Goal: Information Seeking & Learning: Learn about a topic

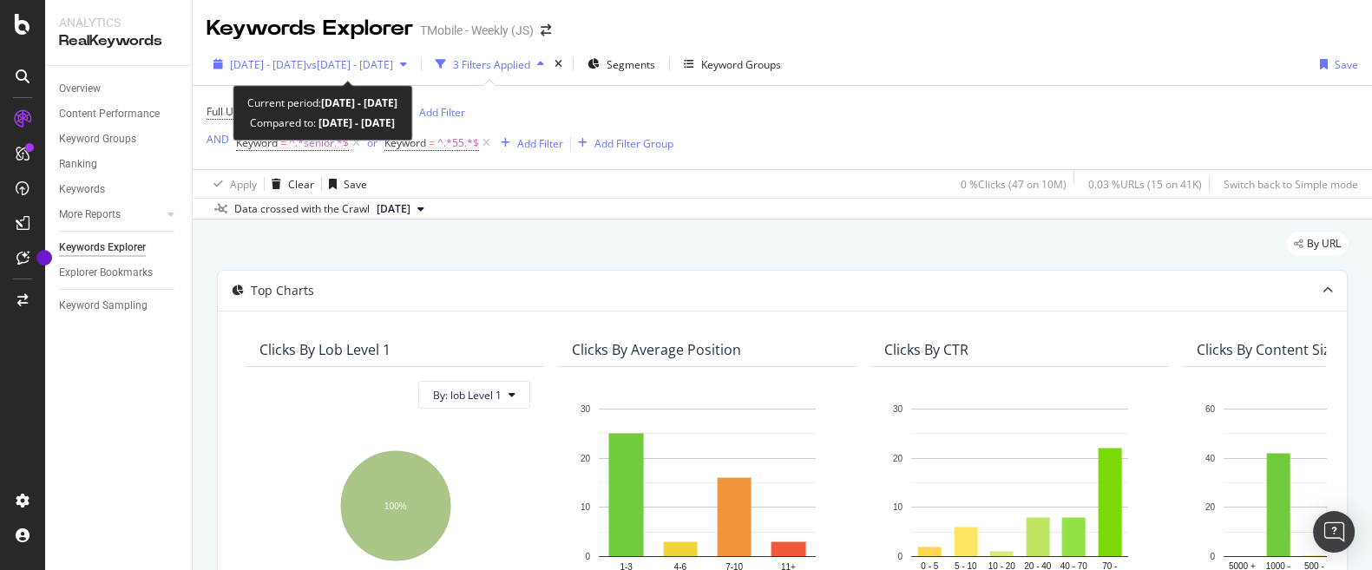
click at [393, 67] on span "vs [DATE] - [DATE]" at bounding box center [349, 64] width 87 height 15
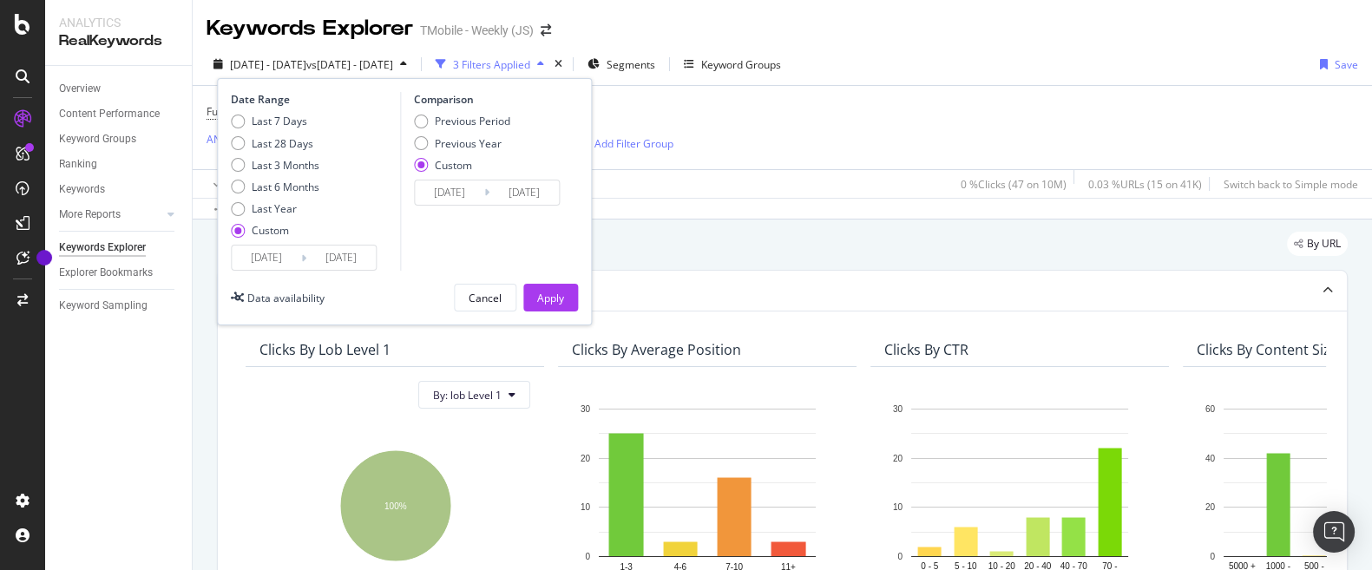
click at [491, 199] on input "2025/07/31" at bounding box center [523, 193] width 69 height 24
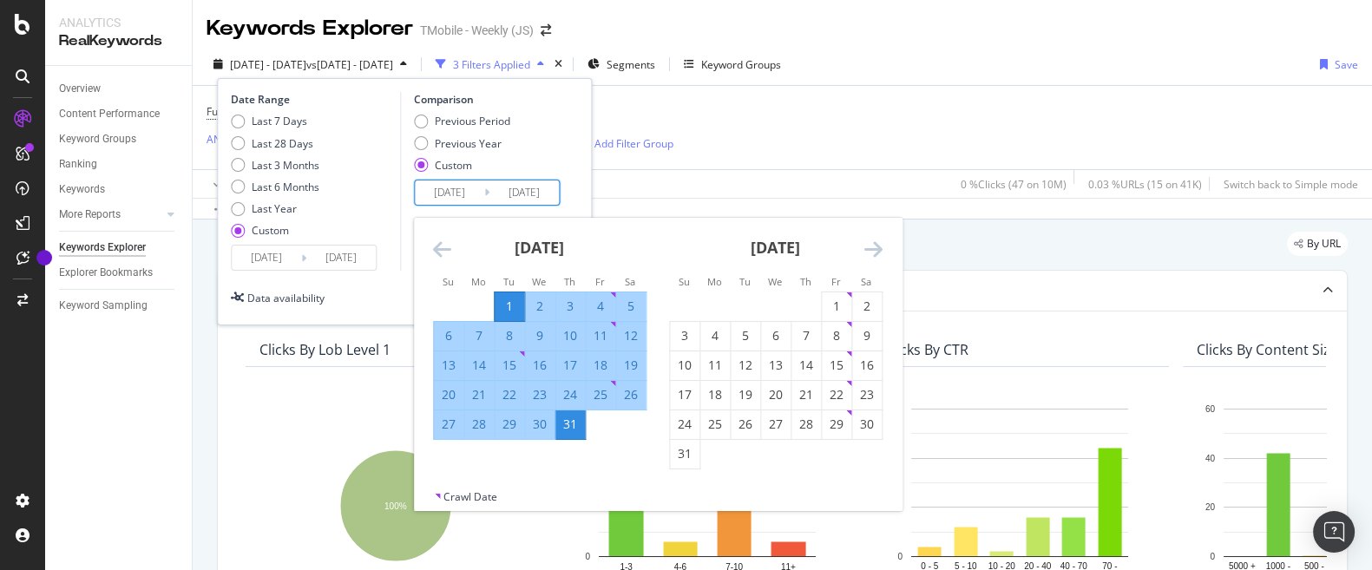
click at [398, 204] on div "Date Range Last 7 Days Last 28 Days Last 3 Months Last 6 Months Last Year Custo…" at bounding box center [404, 181] width 347 height 179
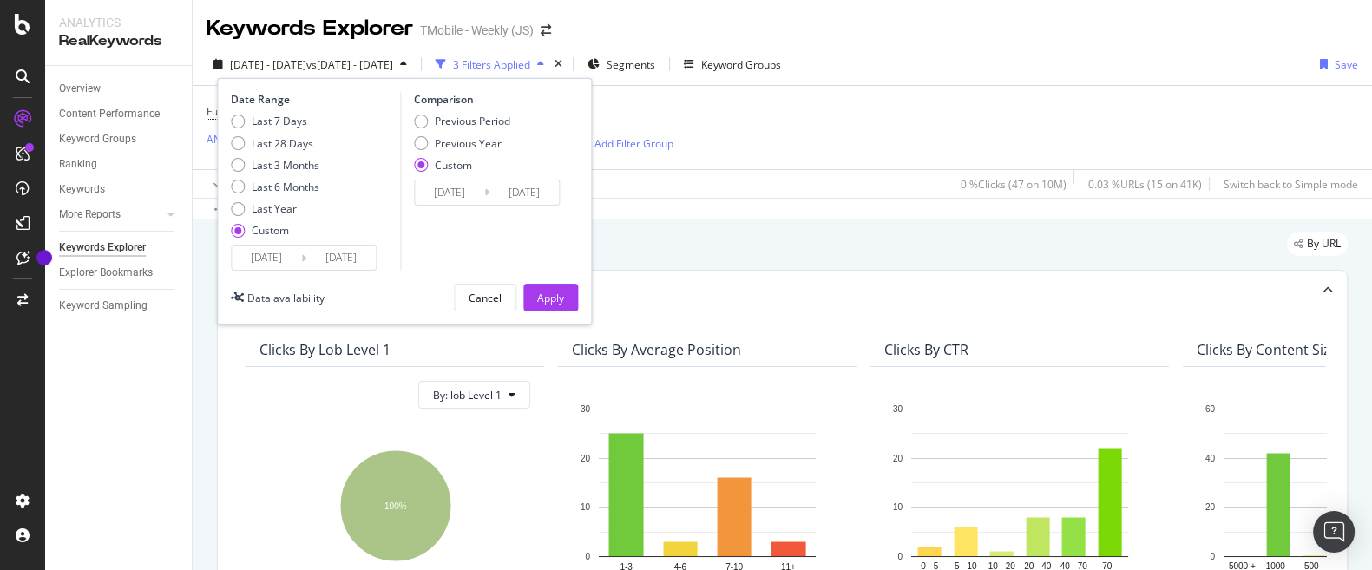
click at [335, 264] on input "[DATE]" at bounding box center [340, 258] width 69 height 24
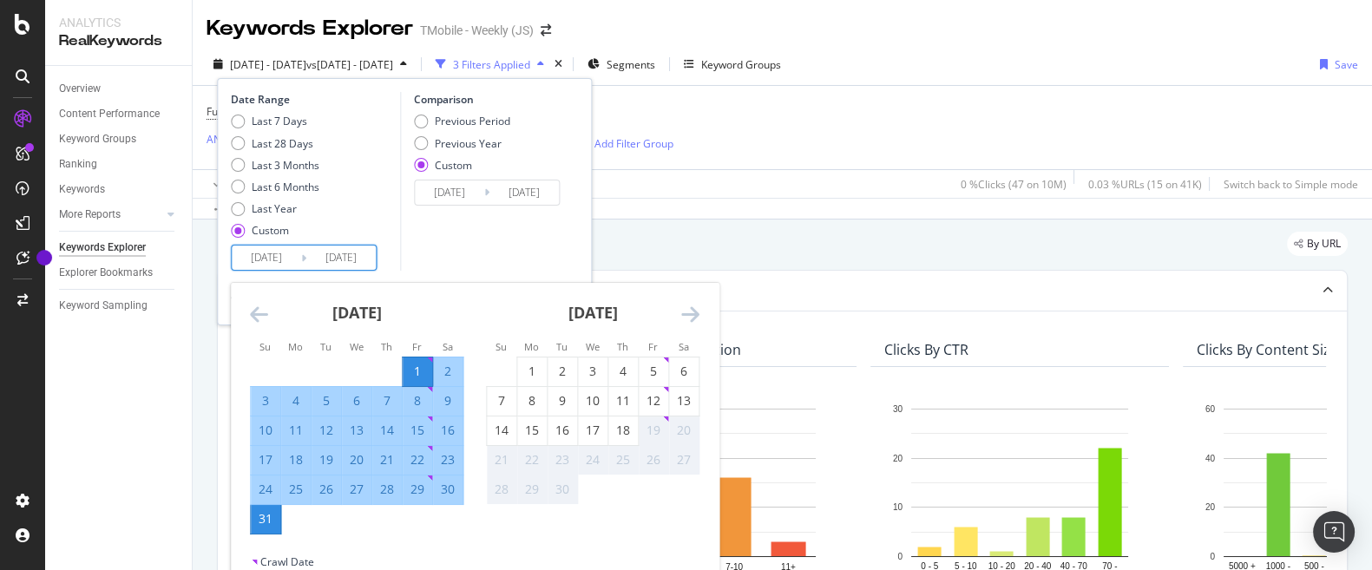
click at [263, 321] on icon "Move backward to switch to the previous month." at bounding box center [259, 314] width 18 height 21
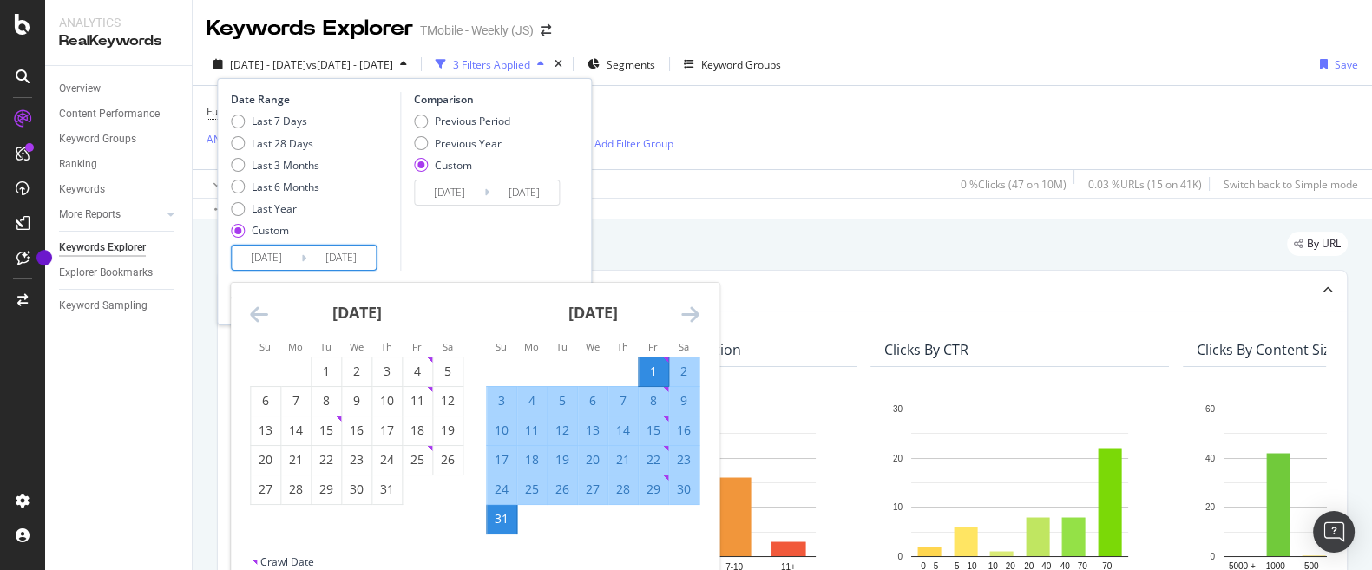
click at [263, 317] on icon "Move backward to switch to the previous month." at bounding box center [259, 314] width 18 height 21
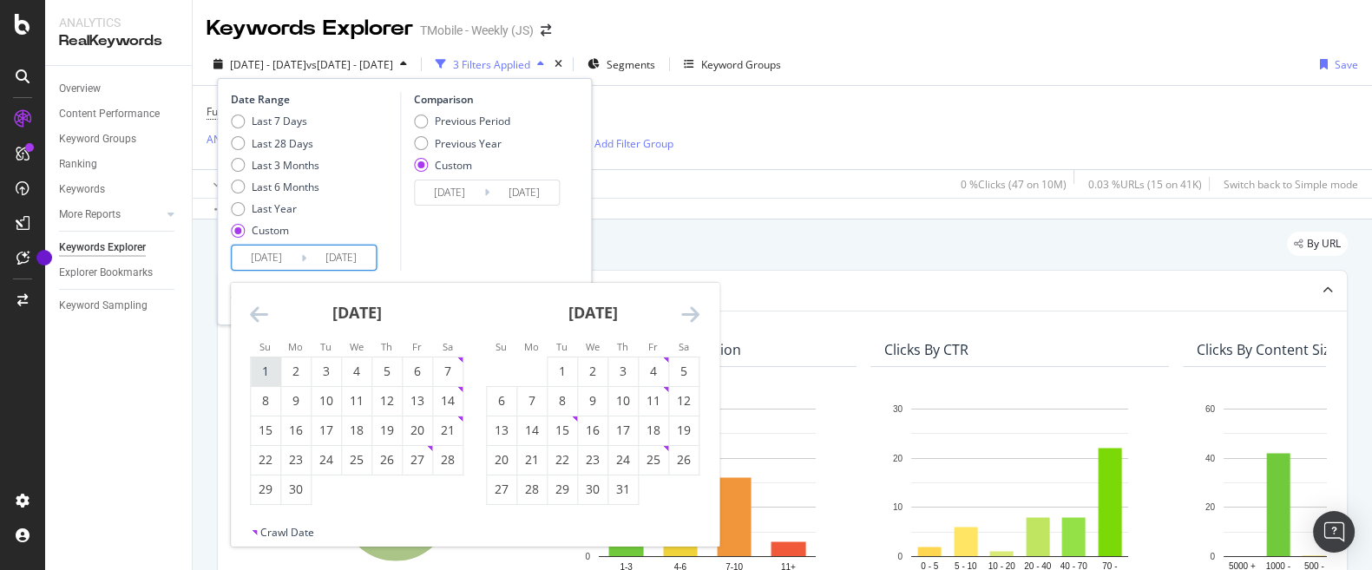
click at [272, 378] on div "1" at bounding box center [266, 371] width 30 height 17
type input "2025/06/01"
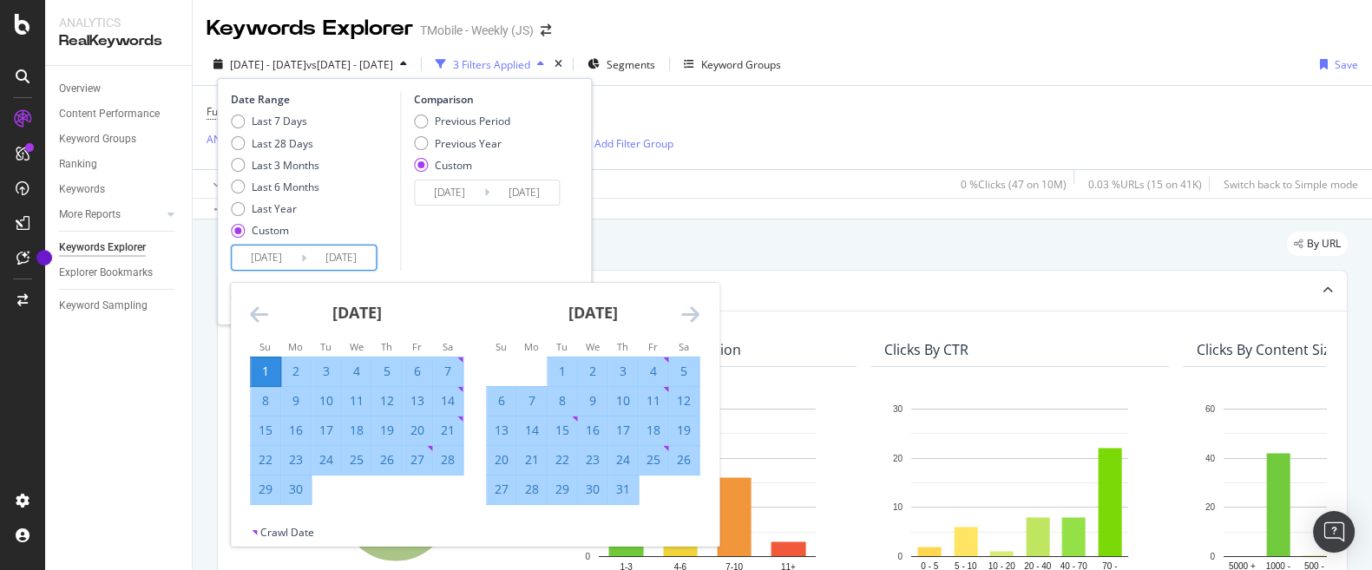
click at [693, 318] on icon "Move forward to switch to the next month." at bounding box center [690, 314] width 18 height 21
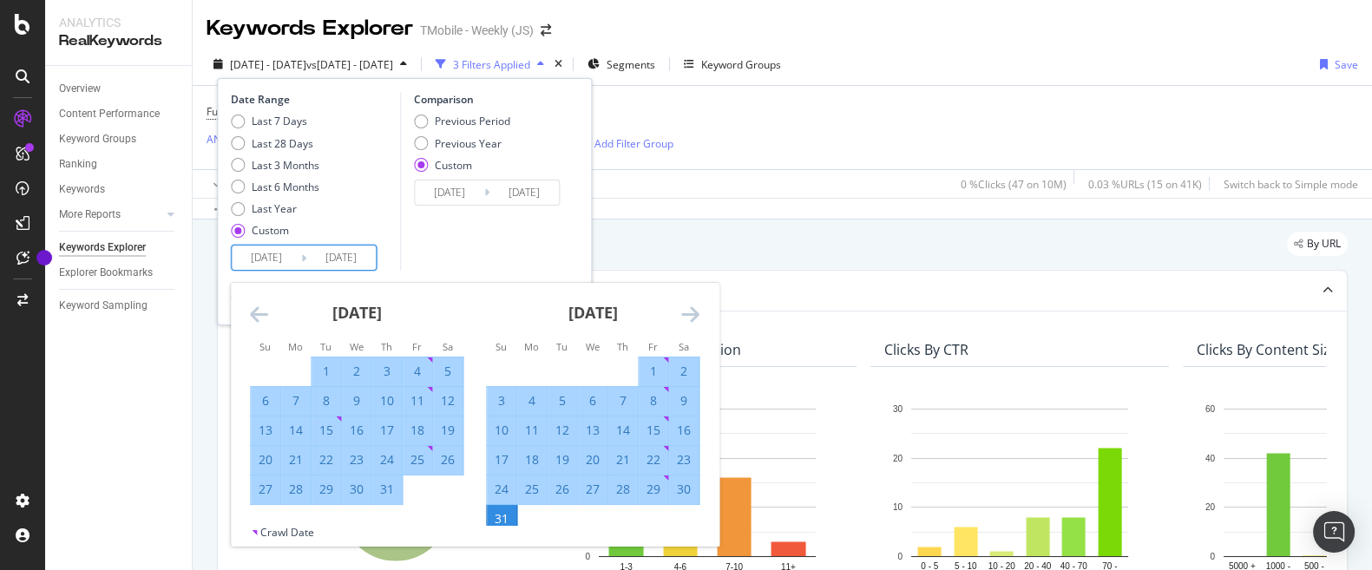
click at [503, 509] on div "31" at bounding box center [502, 519] width 30 height 29
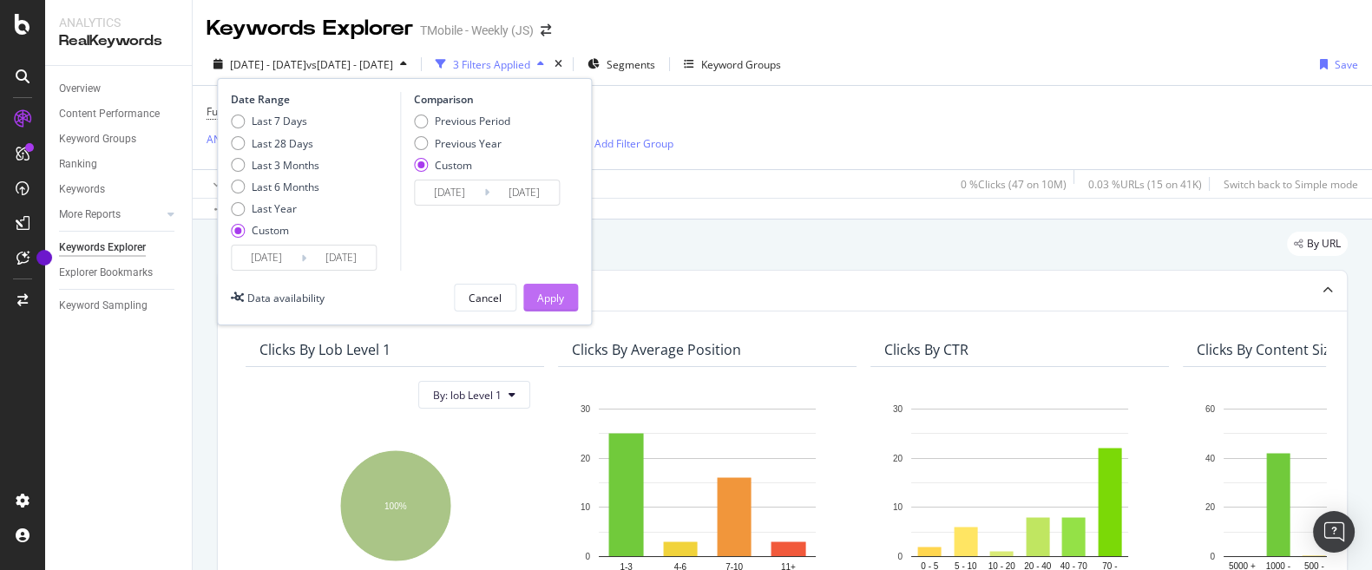
click at [546, 302] on div "Apply" at bounding box center [550, 298] width 27 height 15
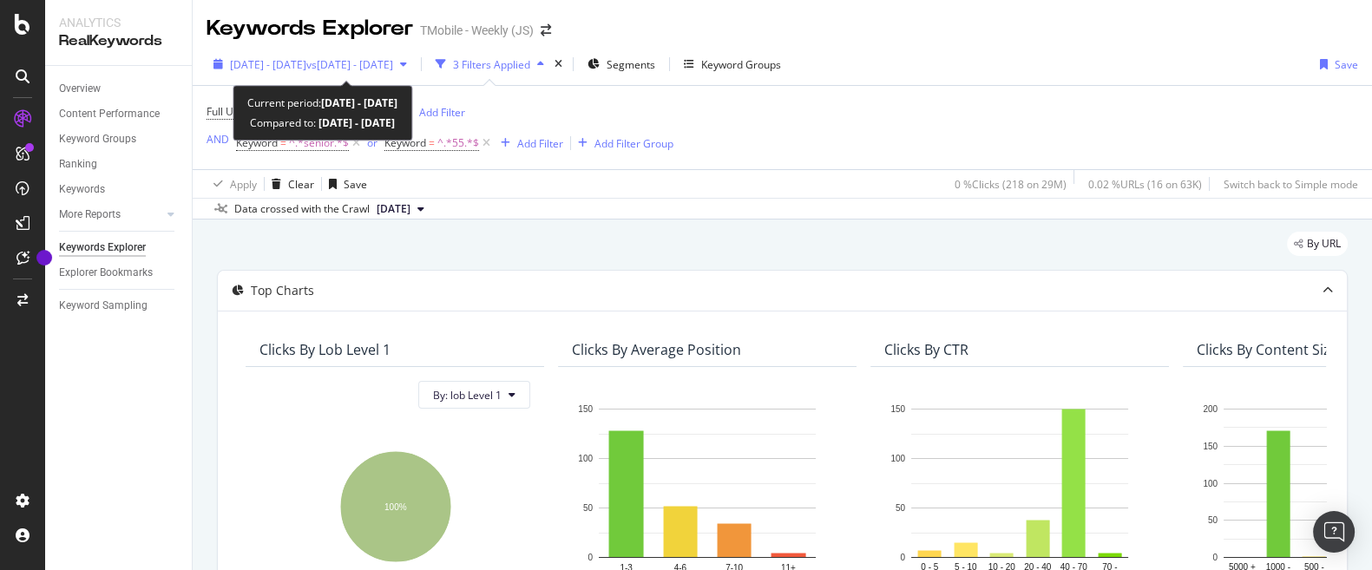
click at [393, 64] on span "vs [DATE] - [DATE]" at bounding box center [349, 64] width 87 height 15
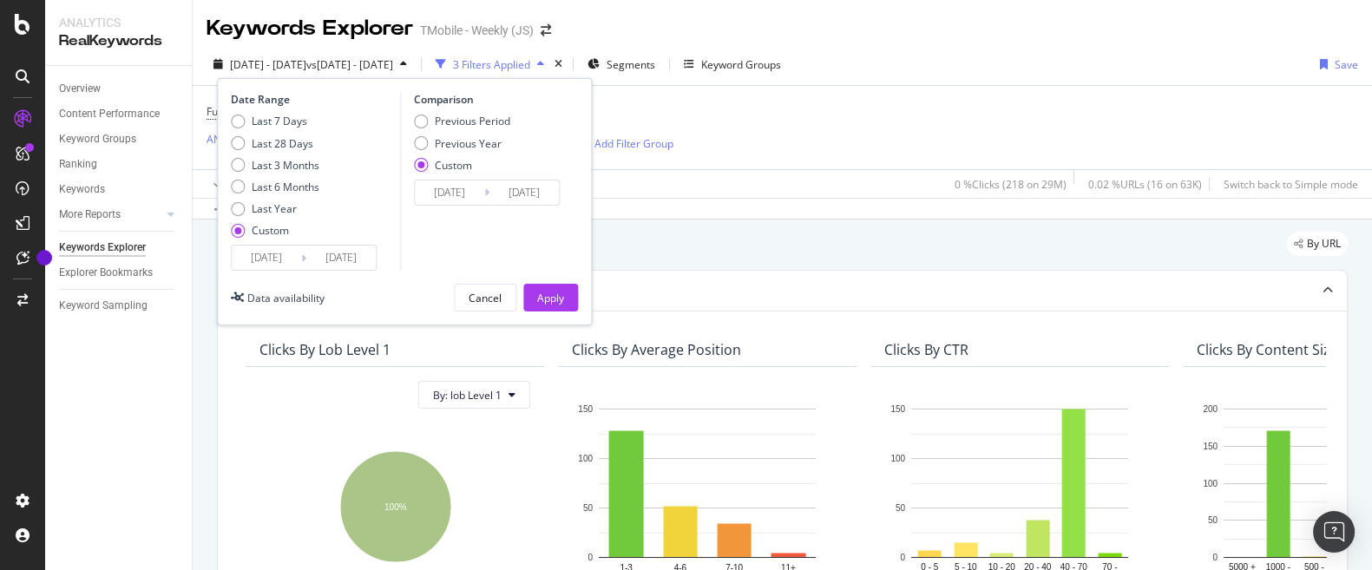
click at [278, 256] on input "2025/06/01" at bounding box center [266, 258] width 69 height 24
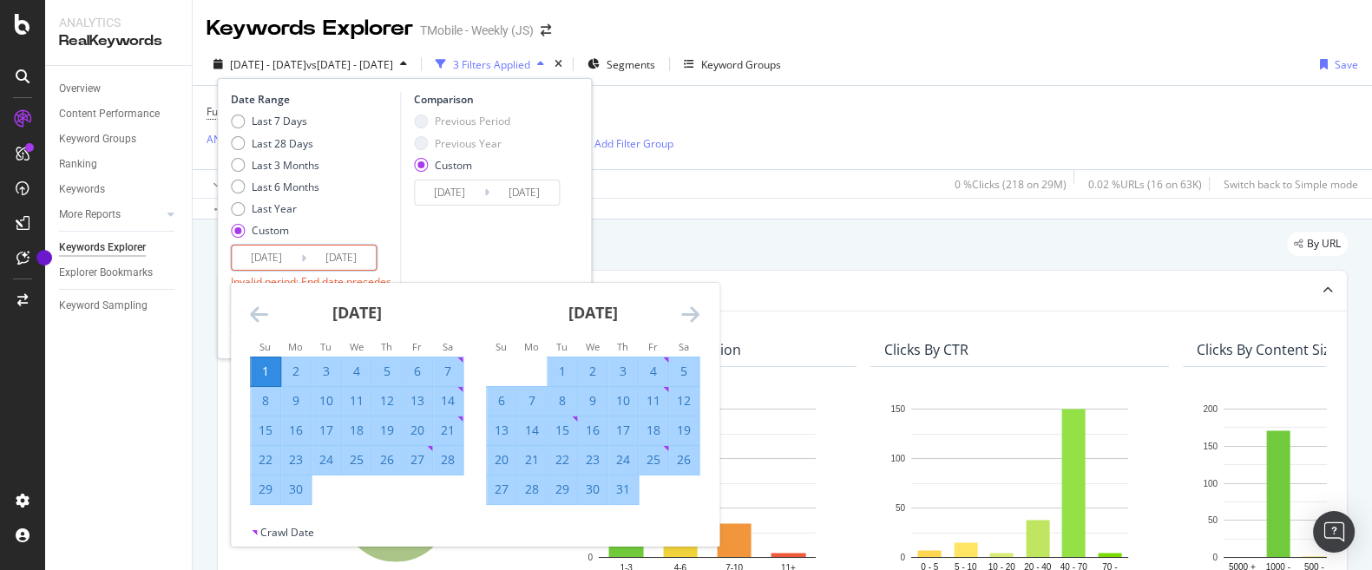
type input "[DATE]"
click at [350, 259] on input "[DATE]" at bounding box center [340, 258] width 69 height 24
drag, startPoint x: 350, startPoint y: 258, endPoint x: 439, endPoint y: 265, distance: 89.7
click at [376, 259] on input "2025/08/31" at bounding box center [340, 258] width 69 height 24
type input "2025/06/30"
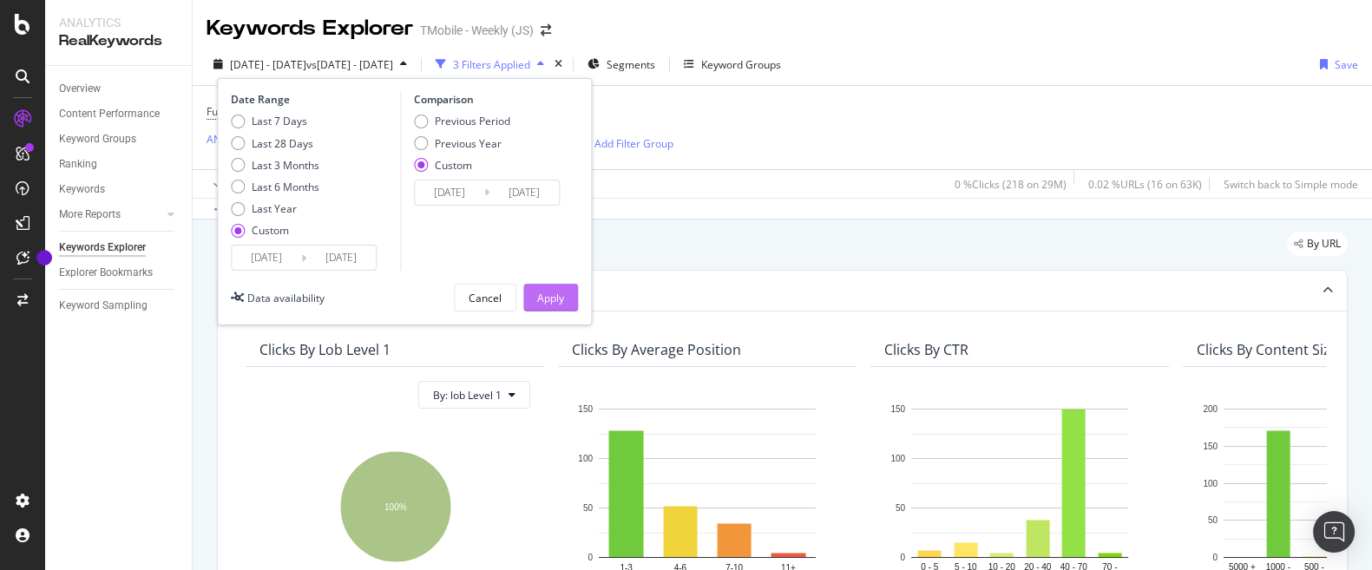
click at [535, 303] on button "Apply" at bounding box center [550, 298] width 55 height 28
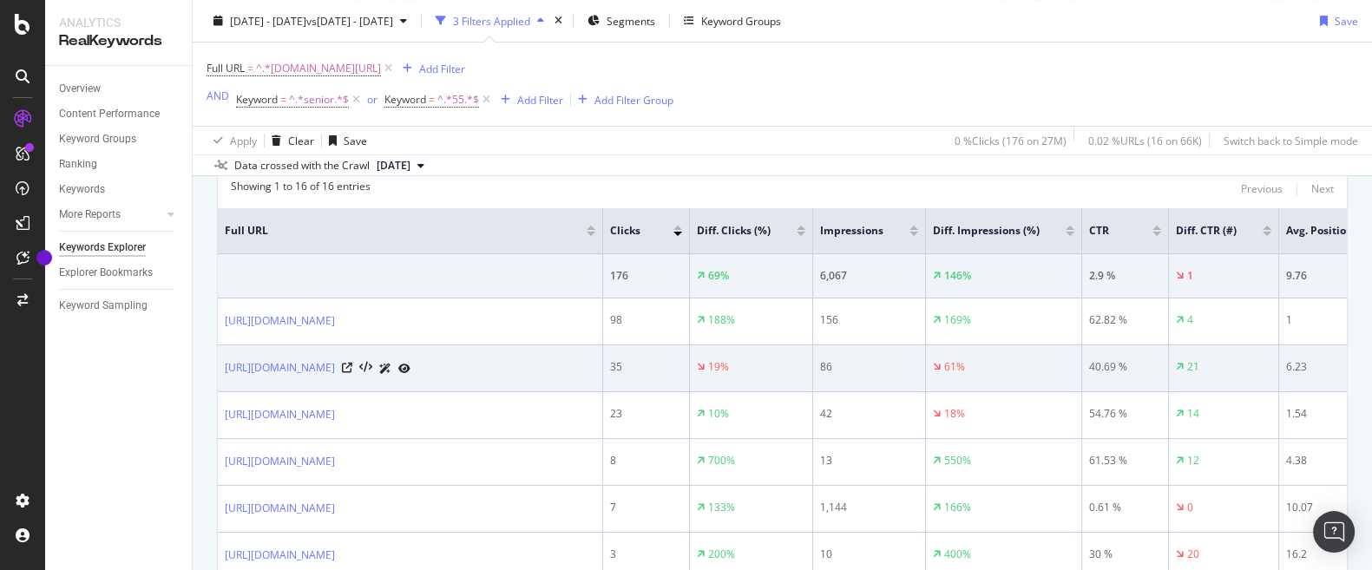
scroll to position [495, 0]
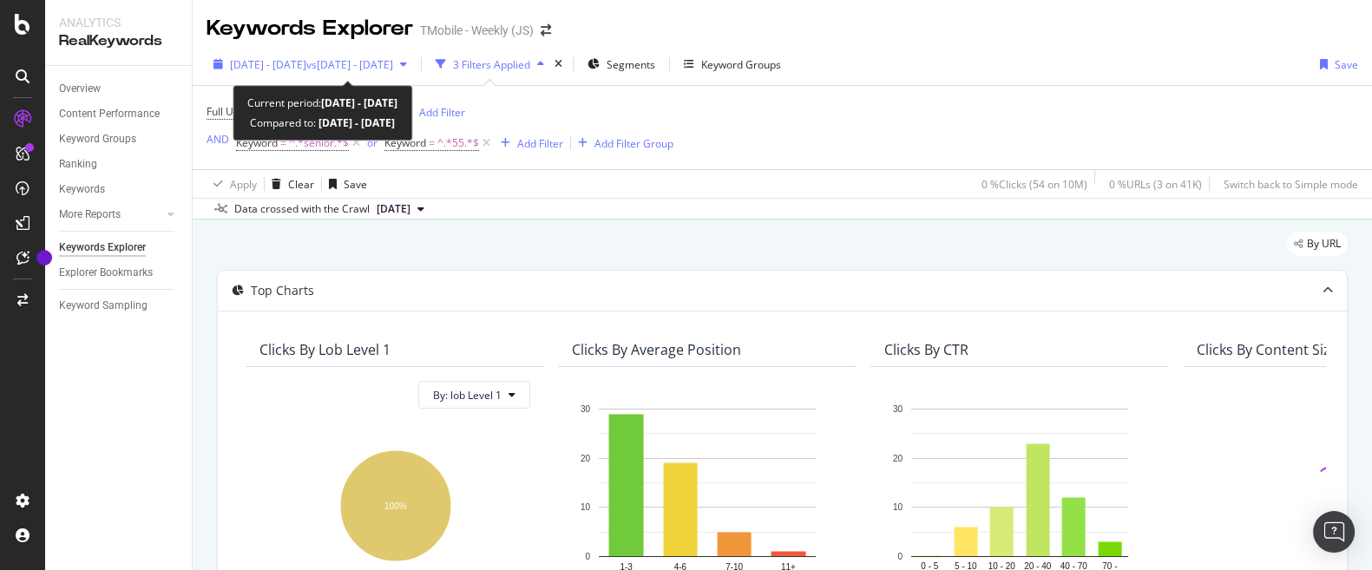
click at [306, 62] on span "[DATE] - [DATE]" at bounding box center [268, 64] width 76 height 15
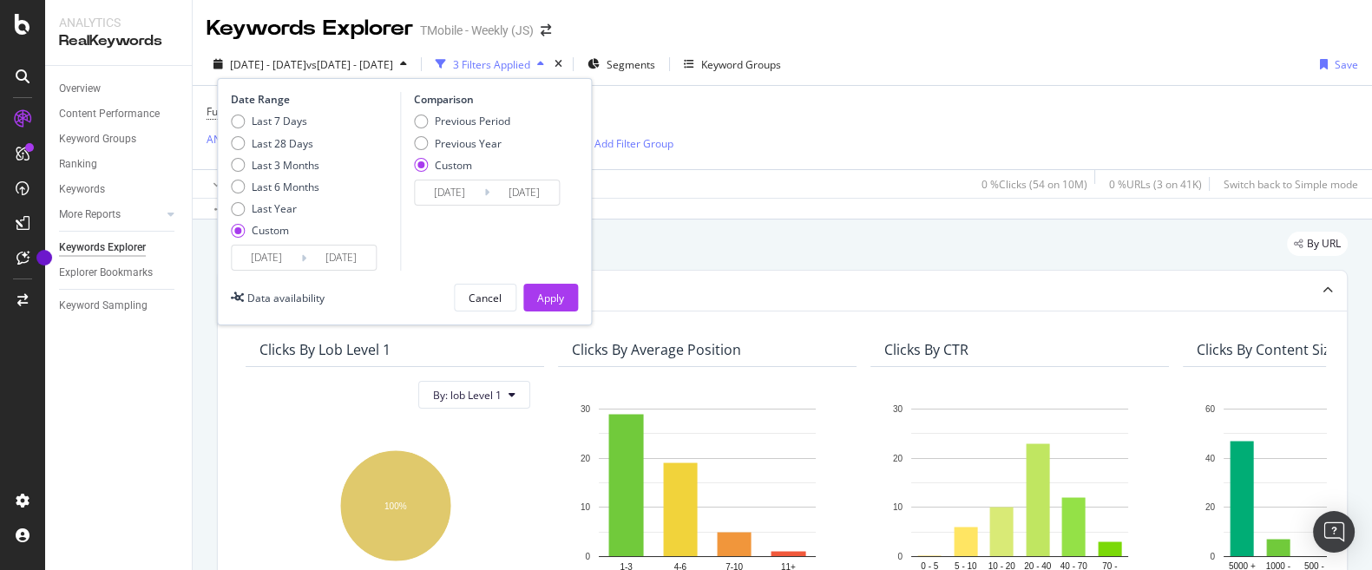
click at [275, 255] on input "2025/08/01" at bounding box center [266, 258] width 69 height 24
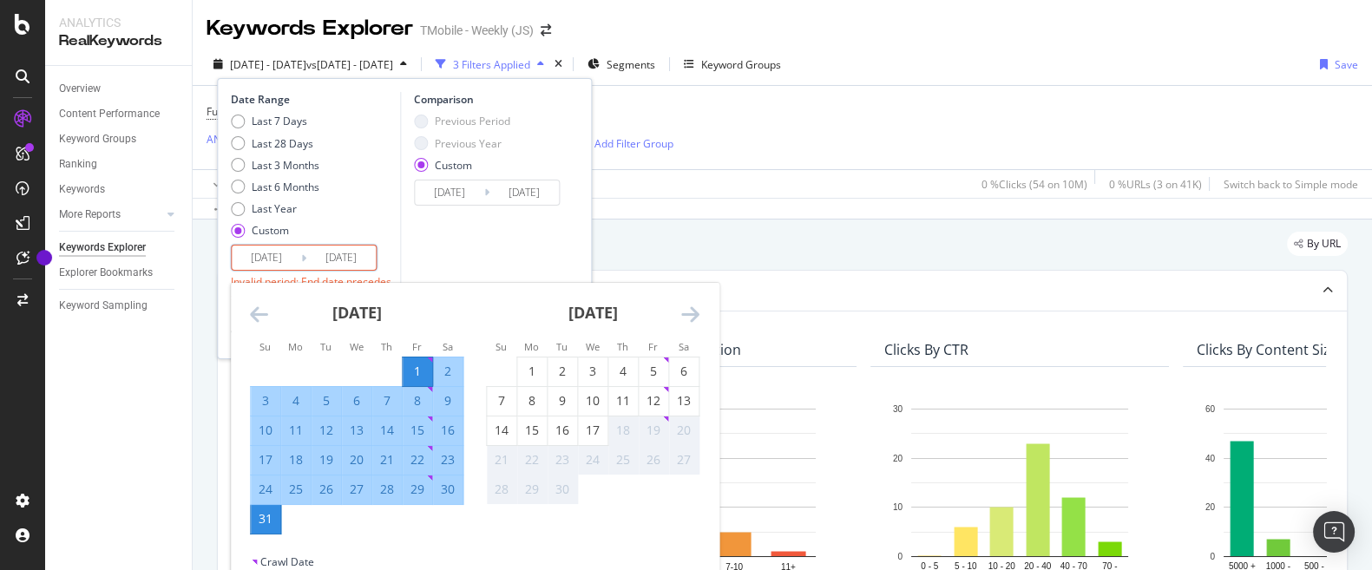
type input "2025/04/01"
type input "2025/06/30"
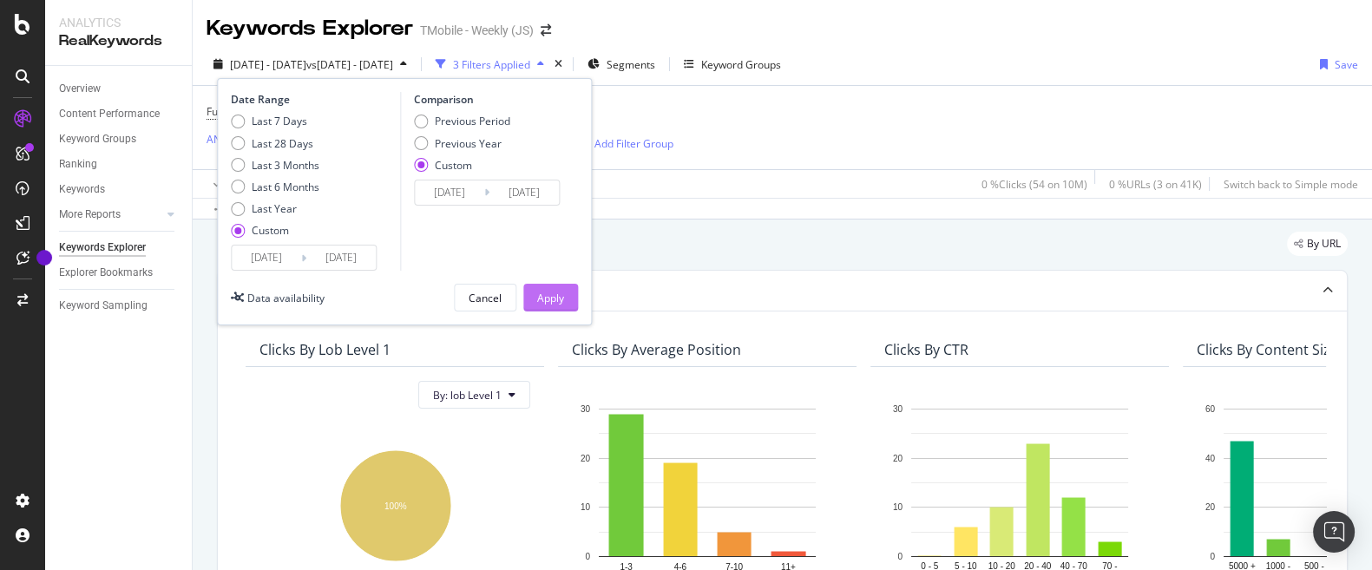
click at [544, 292] on div "Apply" at bounding box center [550, 298] width 27 height 15
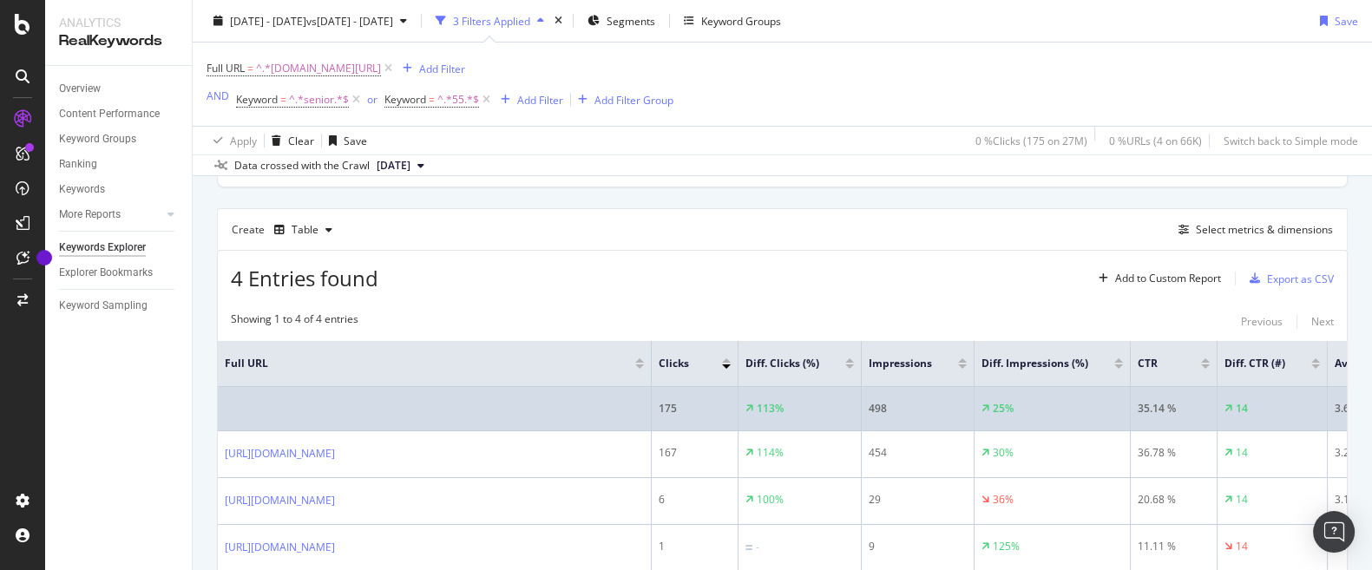
scroll to position [527, 0]
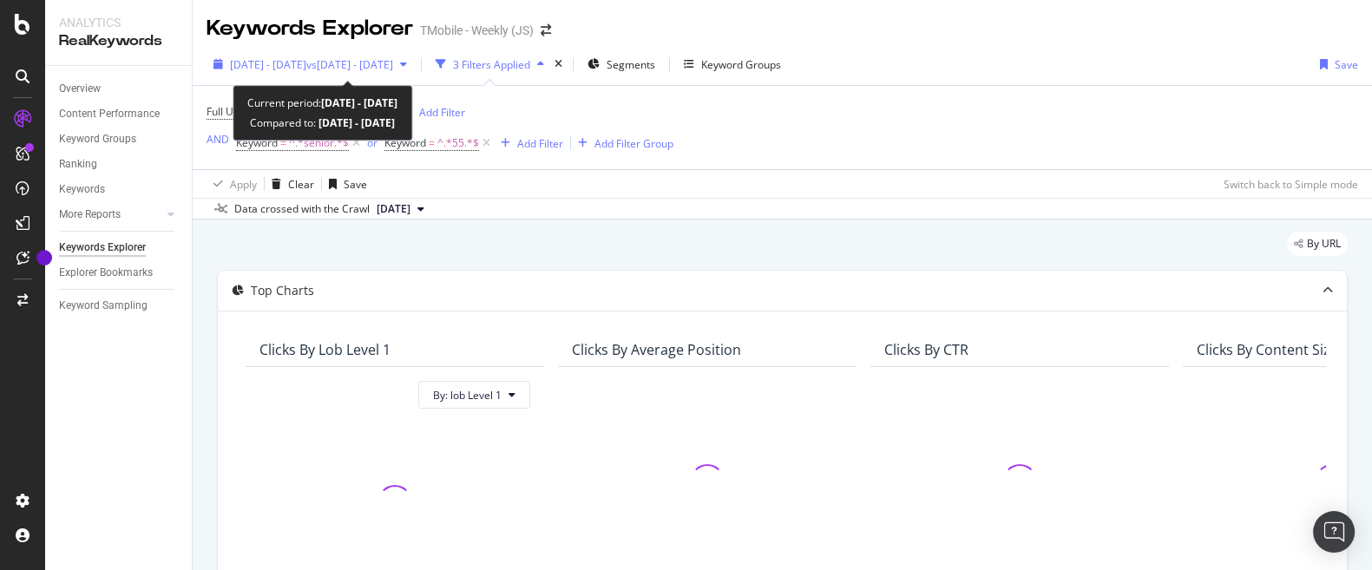
click at [364, 59] on span "vs [DATE] - [DATE]" at bounding box center [349, 64] width 87 height 15
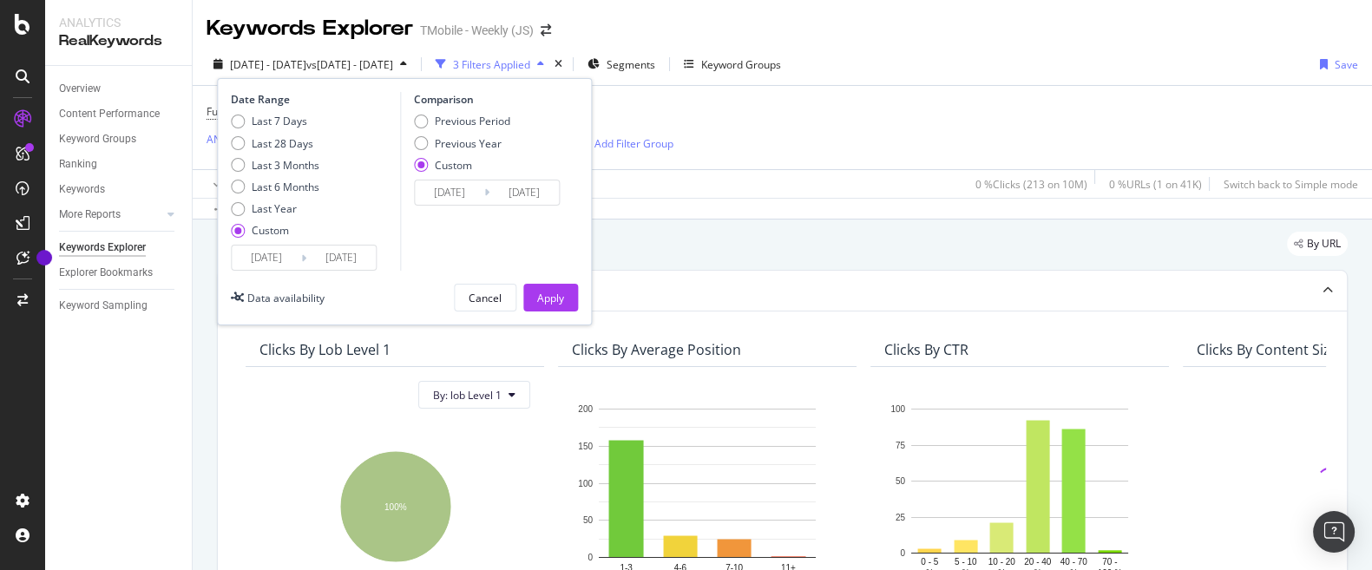
click at [276, 257] on input "[DATE]" at bounding box center [266, 258] width 69 height 24
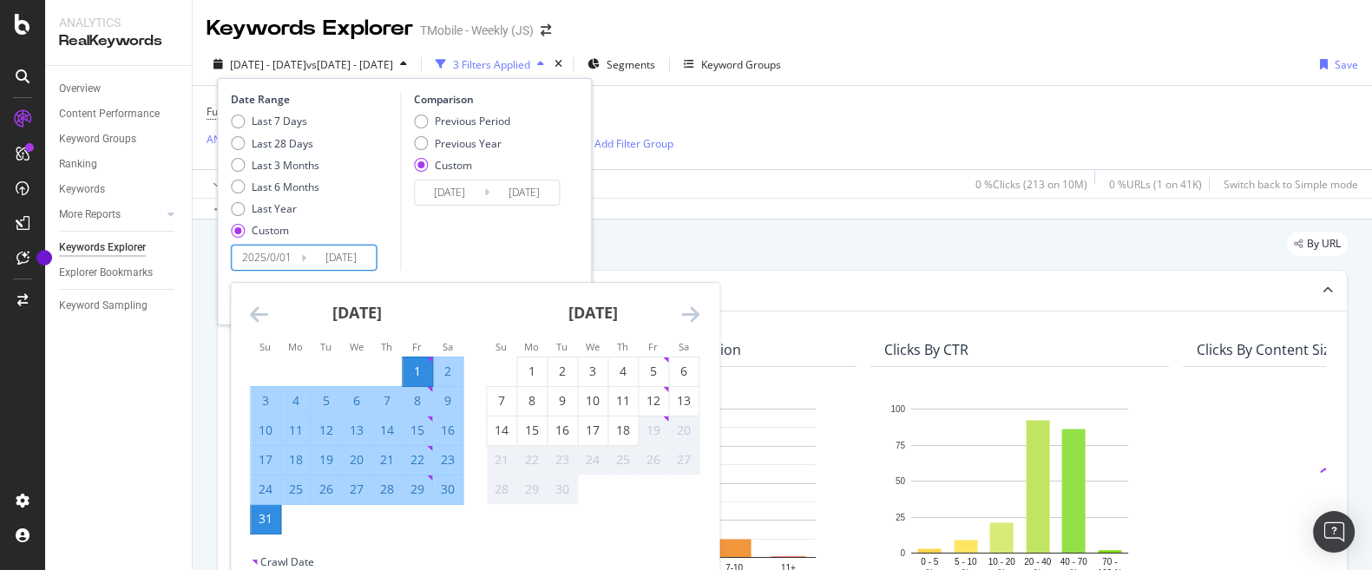
type input "[DATE]"
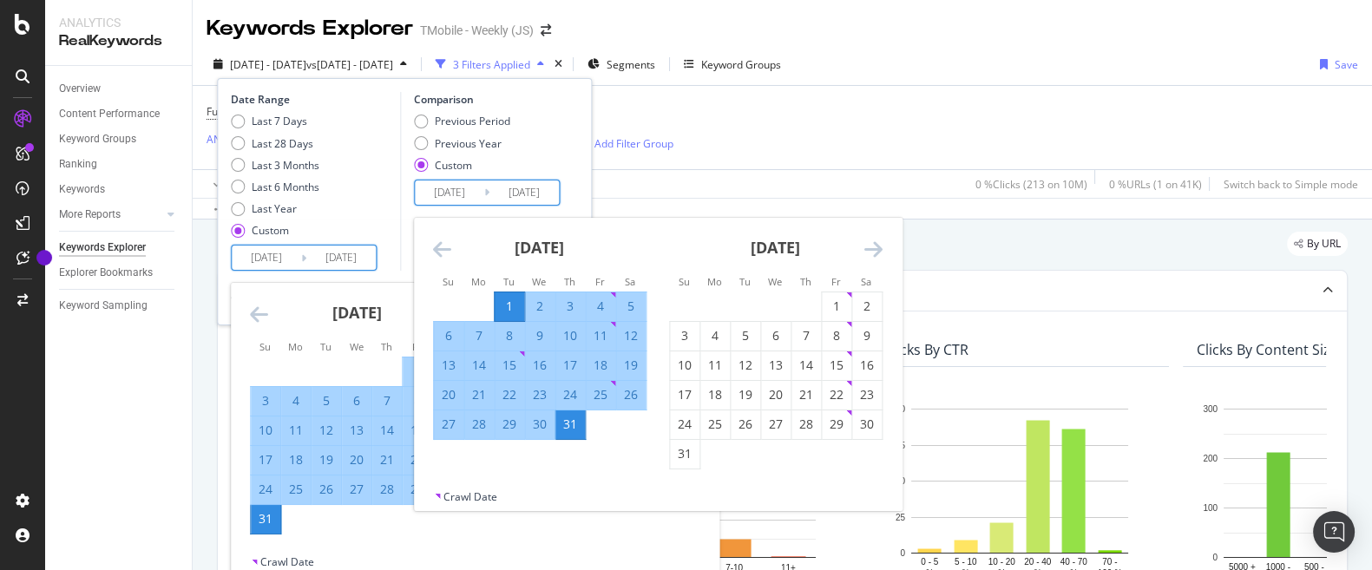
click at [354, 258] on input "[DATE]" at bounding box center [340, 258] width 69 height 24
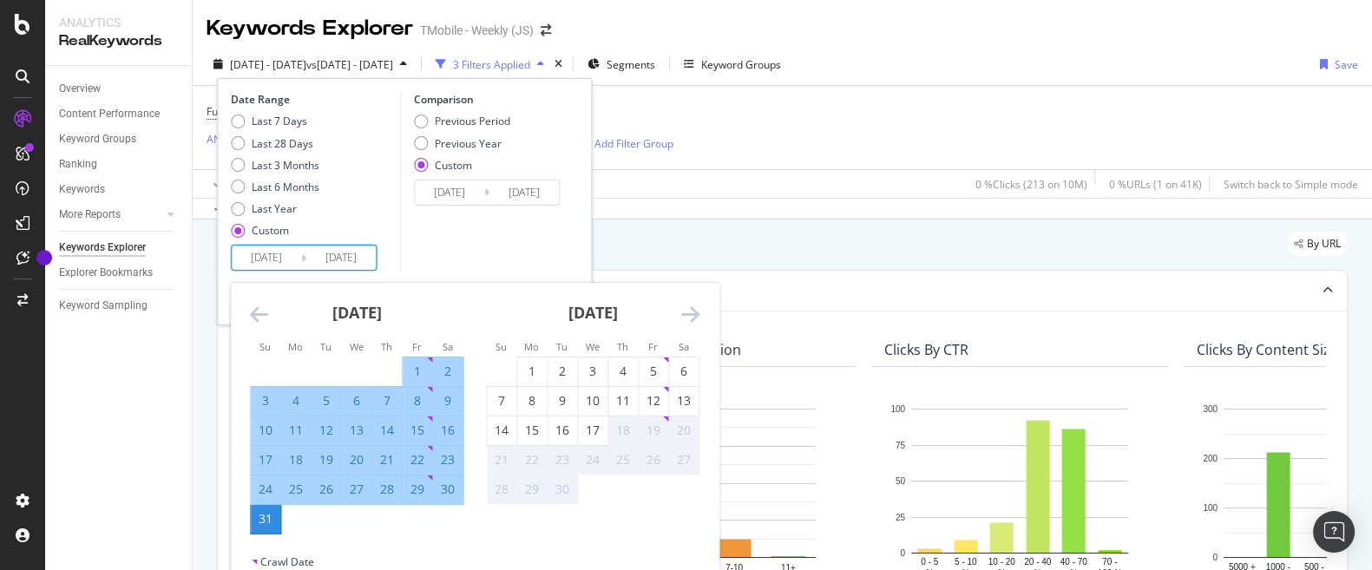
drag, startPoint x: 352, startPoint y: 261, endPoint x: 437, endPoint y: 259, distance: 85.1
click at [376, 259] on input "[DATE]" at bounding box center [340, 258] width 69 height 24
type input "[DATE]"
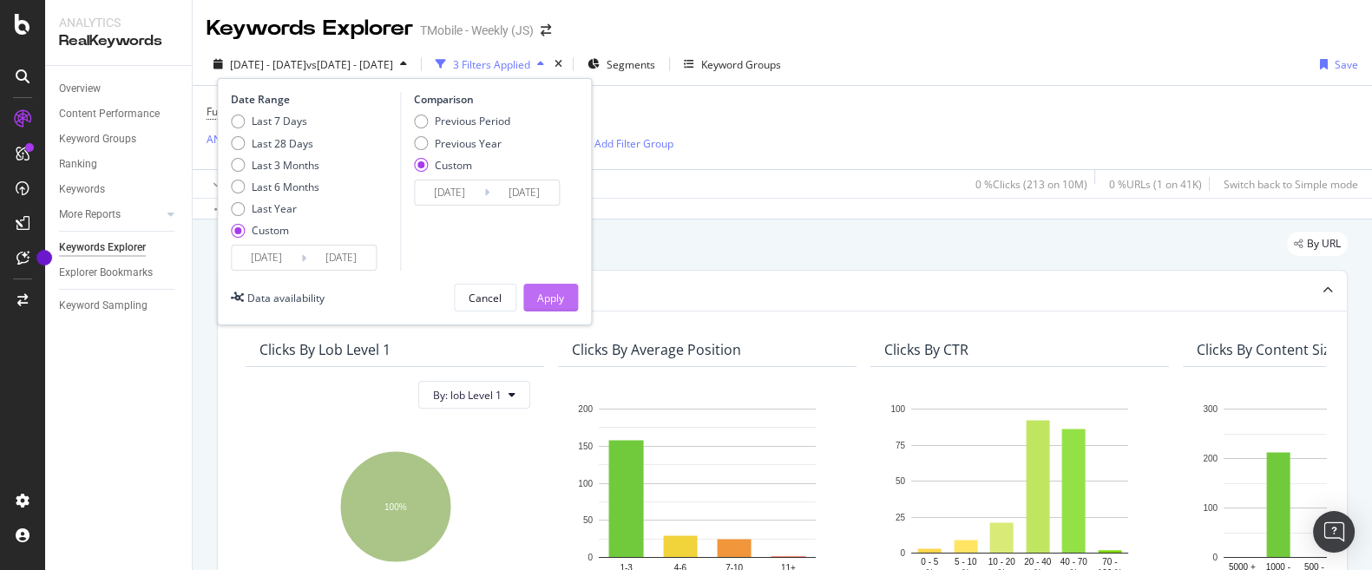
click at [536, 298] on button "Apply" at bounding box center [550, 298] width 55 height 28
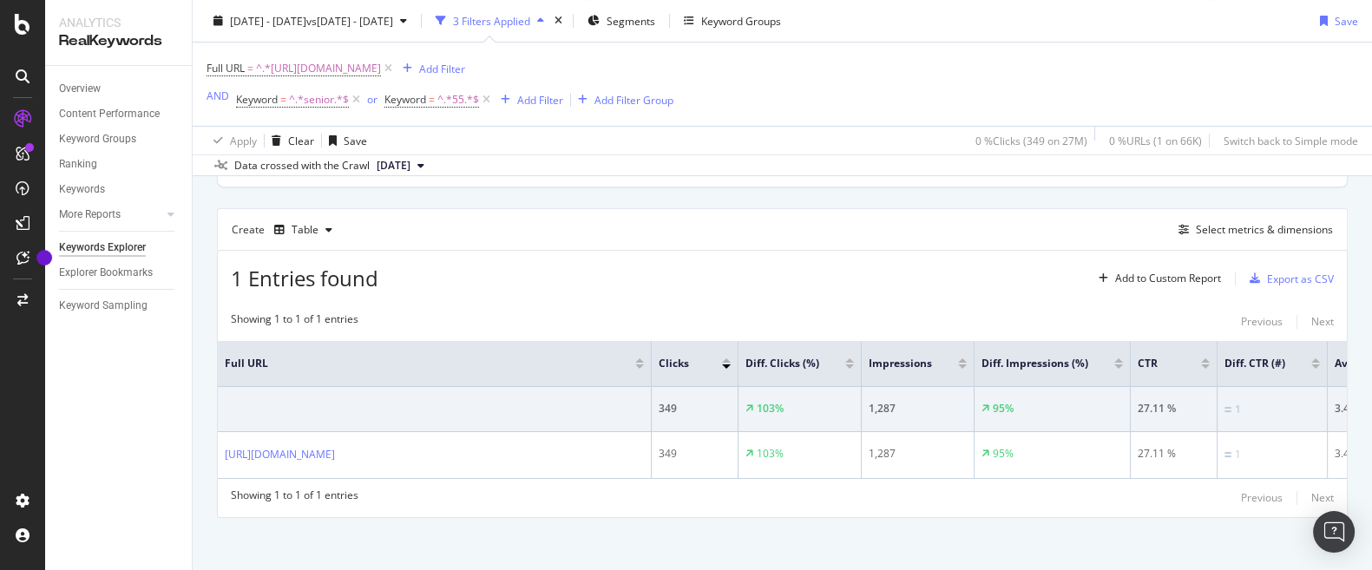
scroll to position [482, 0]
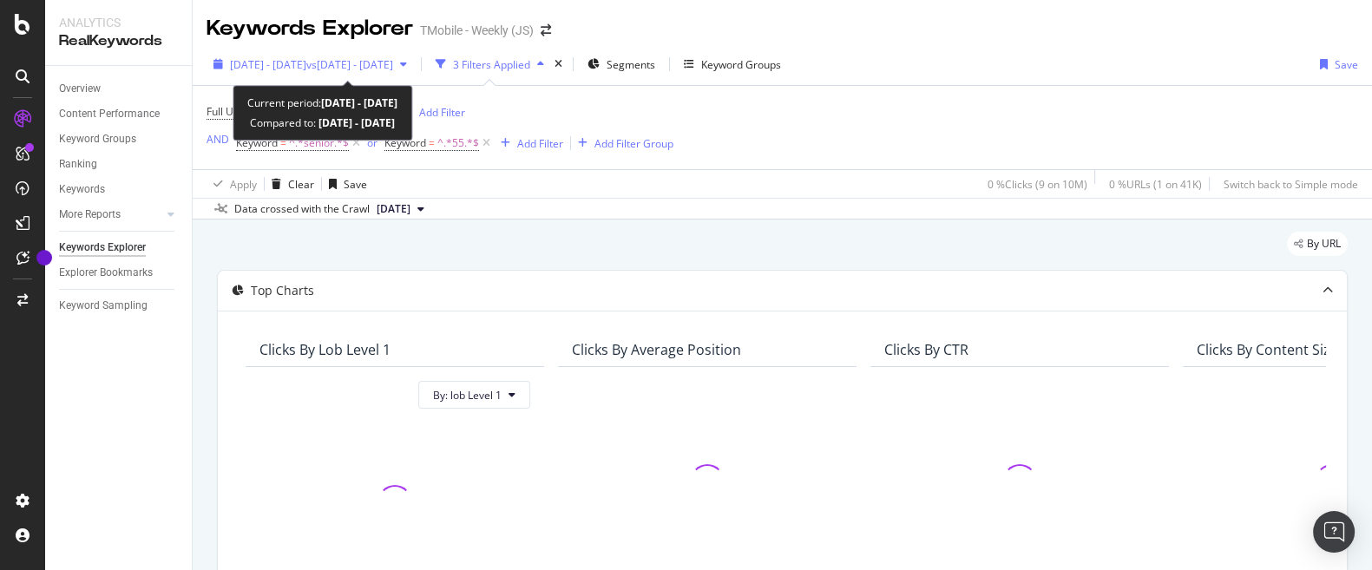
click at [393, 62] on span "vs [DATE] - [DATE]" at bounding box center [349, 64] width 87 height 15
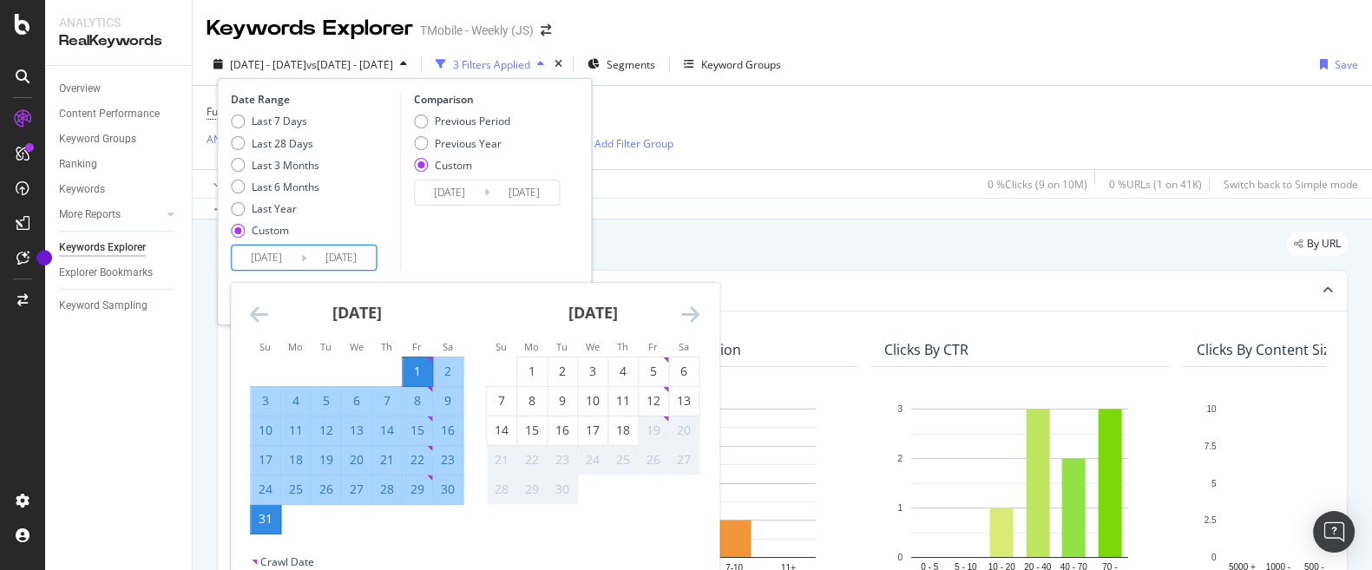
drag, startPoint x: 348, startPoint y: 256, endPoint x: 408, endPoint y: 263, distance: 60.3
click at [376, 259] on input "[DATE]" at bounding box center [340, 258] width 69 height 24
type input "[DATE]"
click at [280, 259] on input "[DATE]" at bounding box center [266, 258] width 69 height 24
drag, startPoint x: 276, startPoint y: 254, endPoint x: 289, endPoint y: 289, distance: 37.1
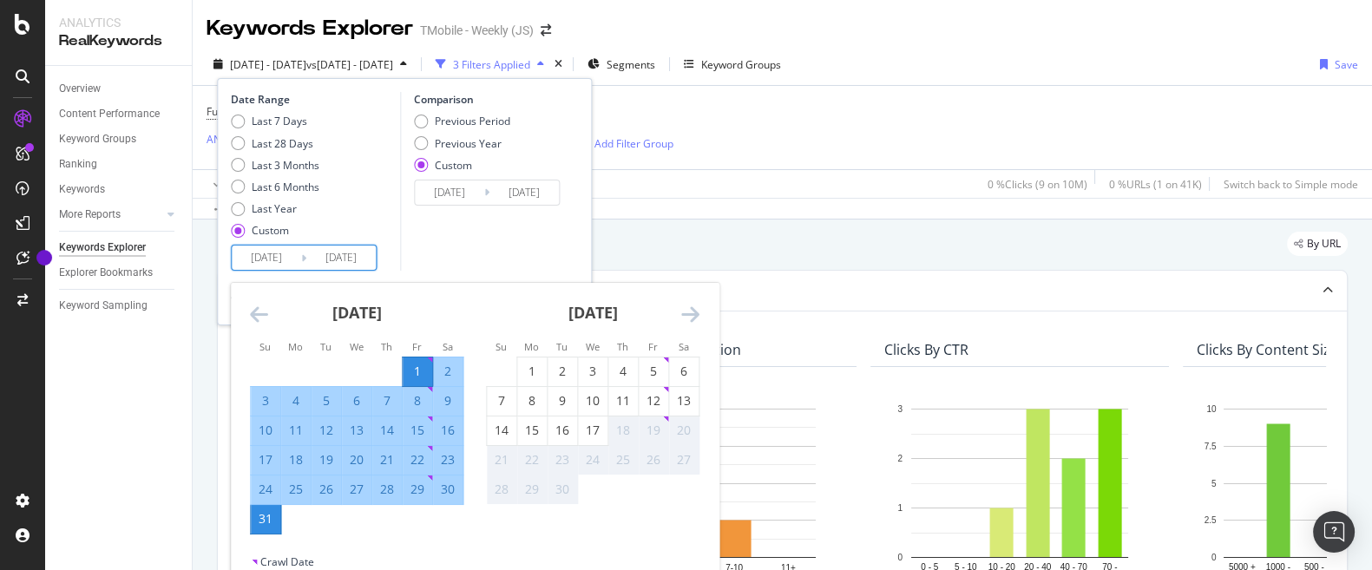
click at [276, 255] on input "[DATE]" at bounding box center [266, 258] width 69 height 24
type input "[DATE]"
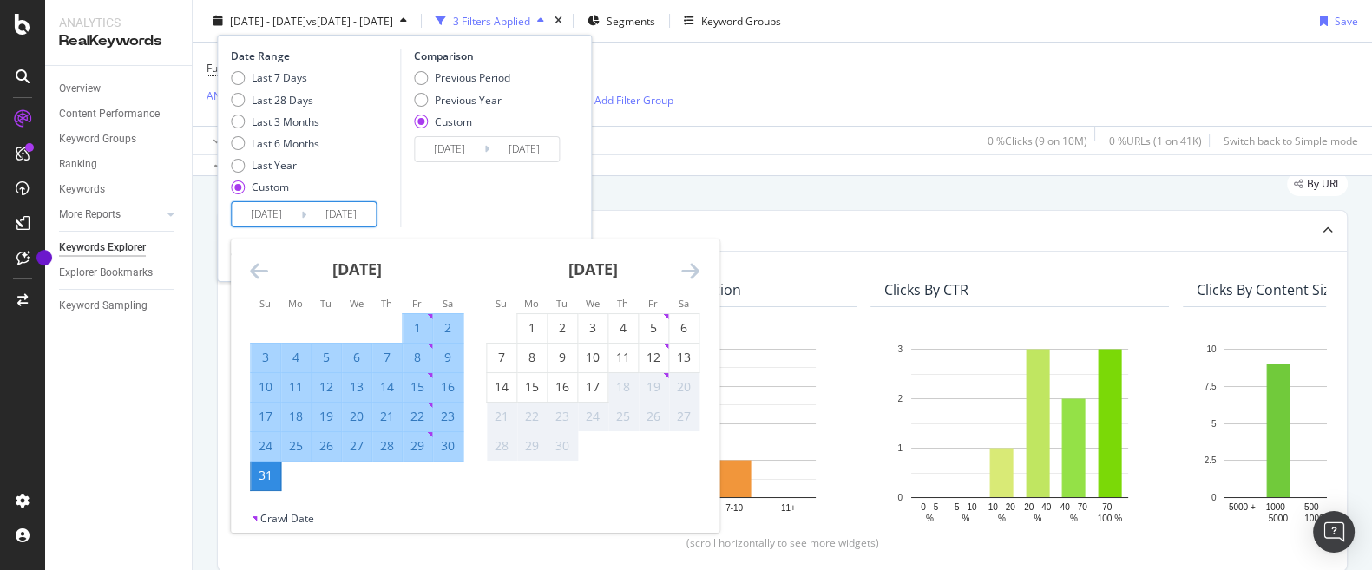
scroll to position [82, 0]
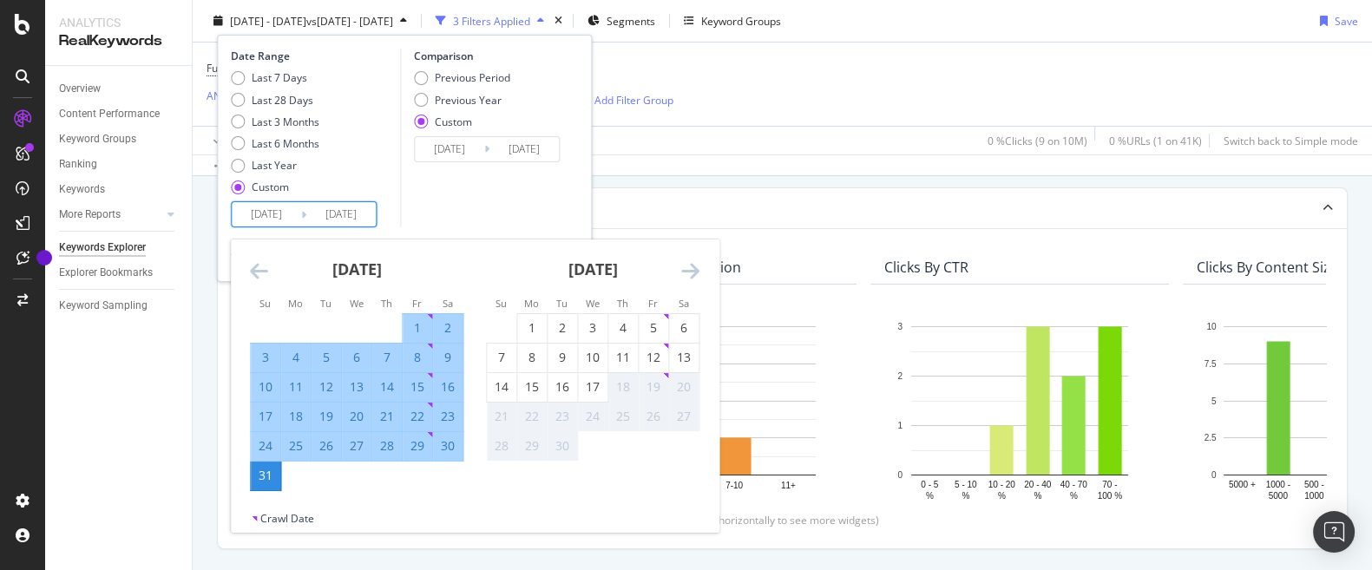
click at [484, 223] on div "Comparison Previous Period Previous Year Custom [DATE] Navigate forward to inte…" at bounding box center [482, 138] width 165 height 179
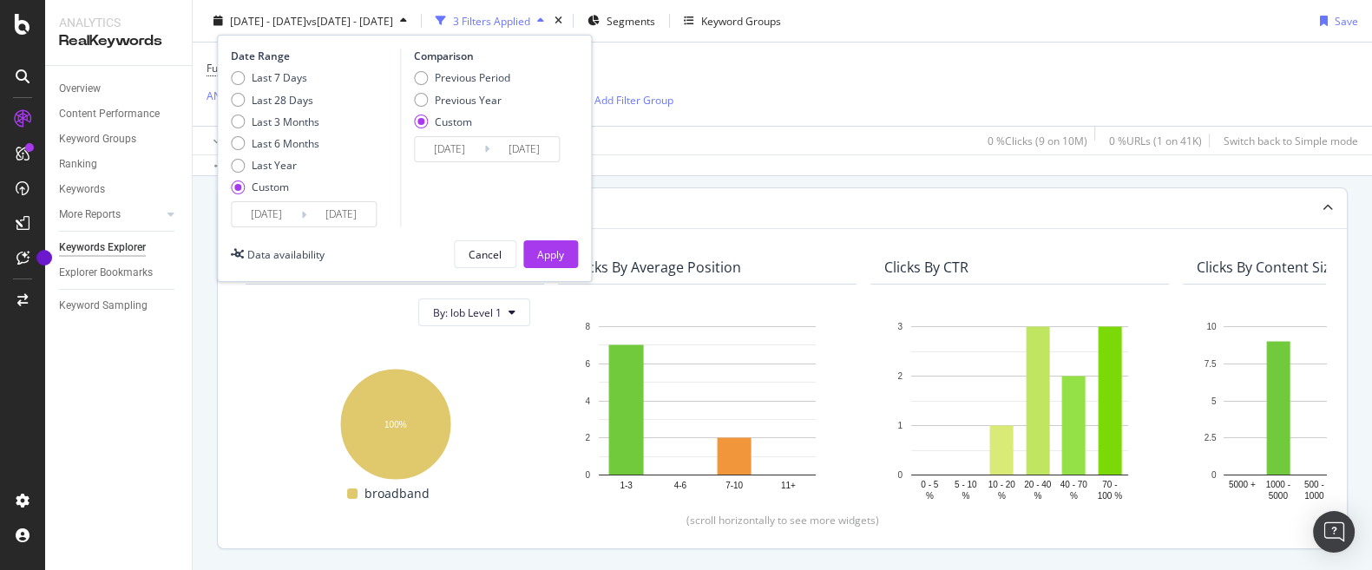
drag, startPoint x: 546, startPoint y: 245, endPoint x: 492, endPoint y: 239, distance: 54.2
click at [546, 246] on div "Apply" at bounding box center [550, 254] width 27 height 26
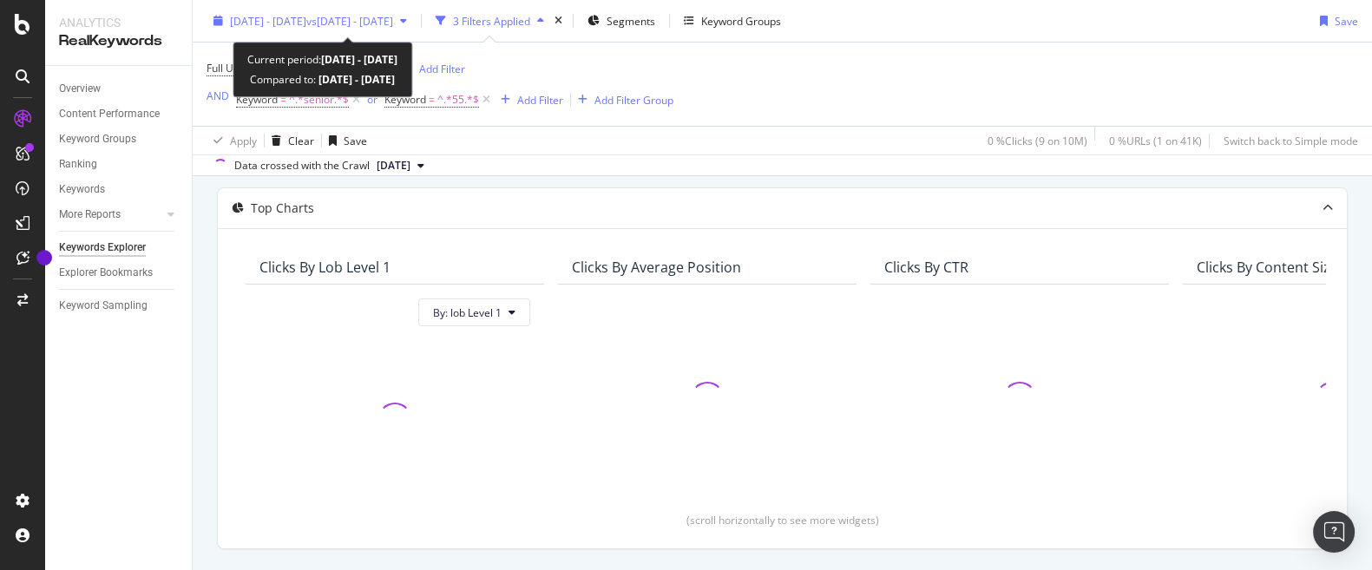
click at [306, 24] on span "[DATE] - [DATE]" at bounding box center [268, 20] width 76 height 15
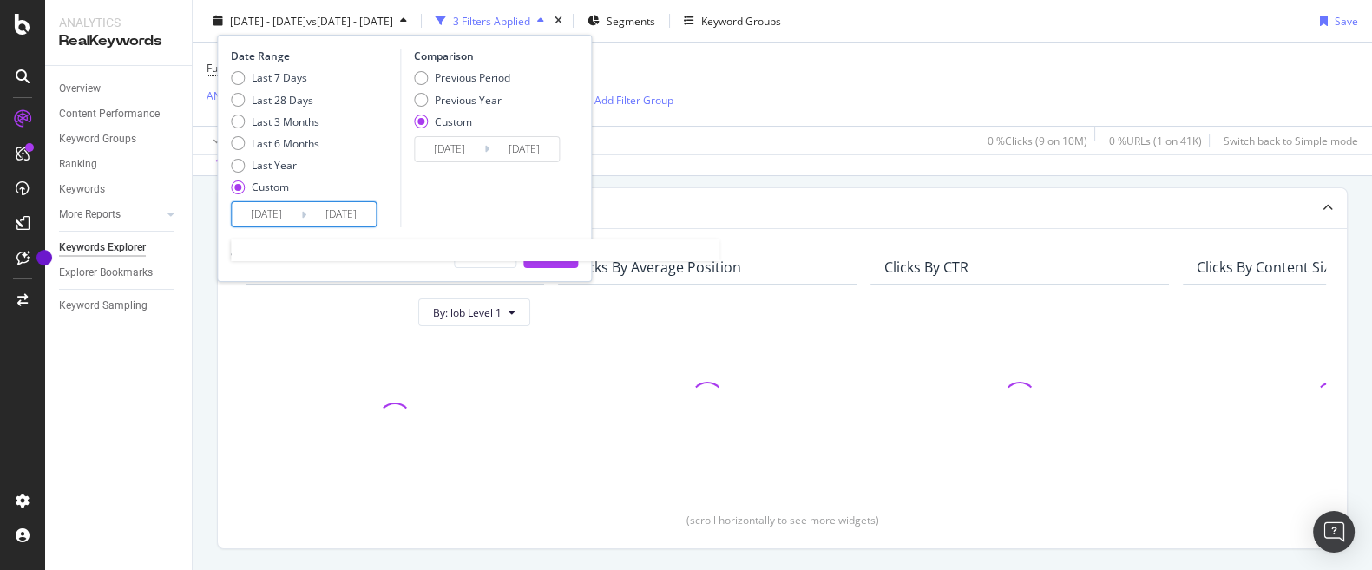
click at [345, 212] on input "[DATE]" at bounding box center [340, 214] width 69 height 24
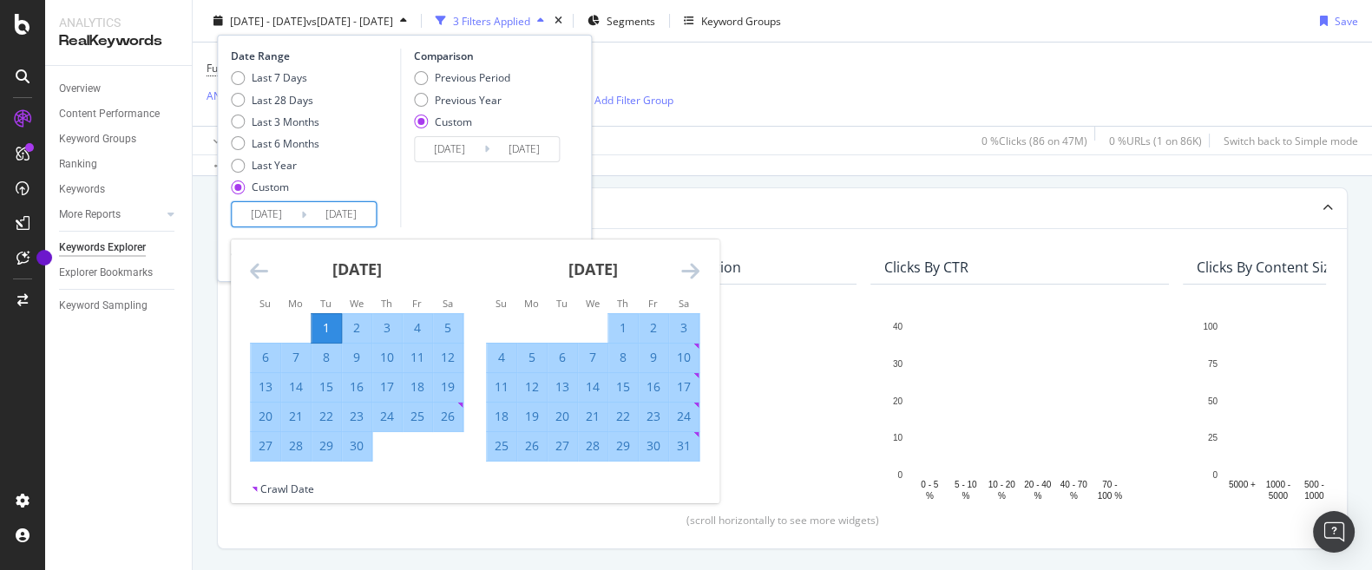
drag, startPoint x: 352, startPoint y: 214, endPoint x: 495, endPoint y: 218, distance: 143.3
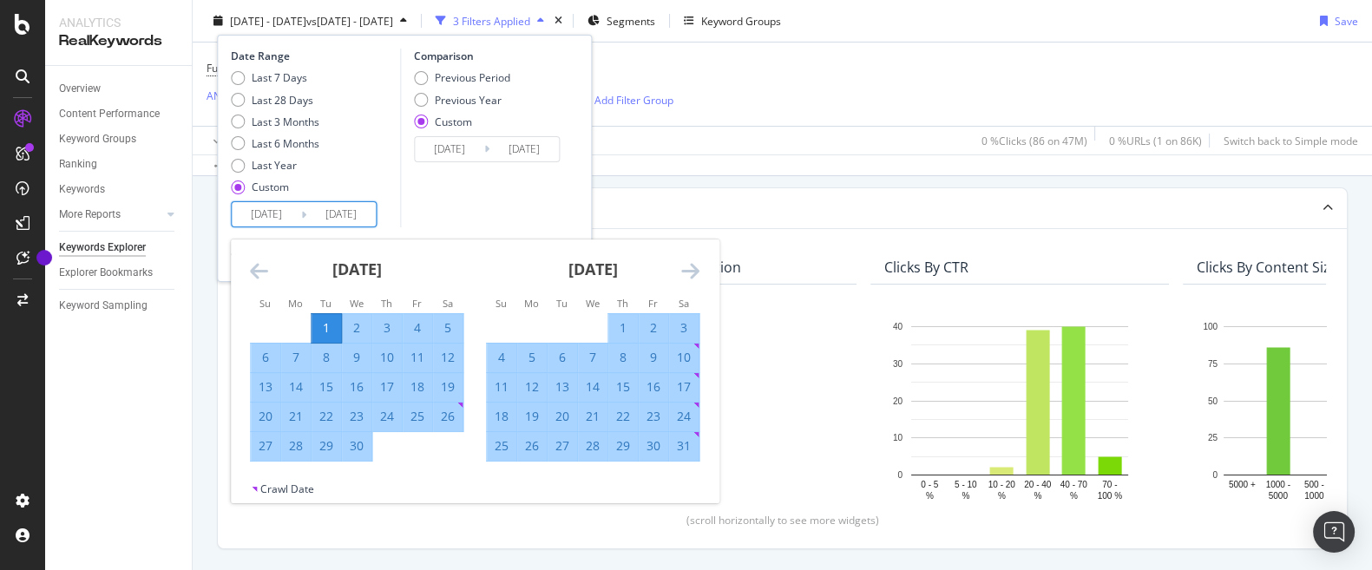
click at [376, 218] on input "[DATE]" at bounding box center [340, 214] width 69 height 24
type input "[DATE]"
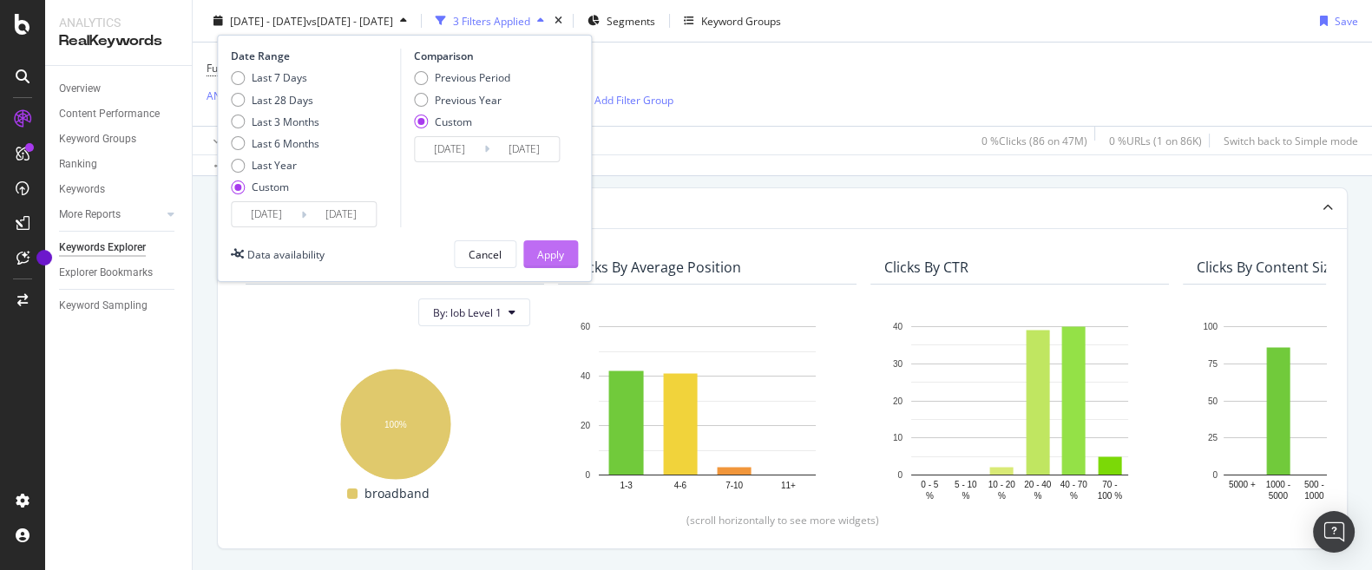
click at [549, 250] on div "Apply" at bounding box center [550, 253] width 27 height 15
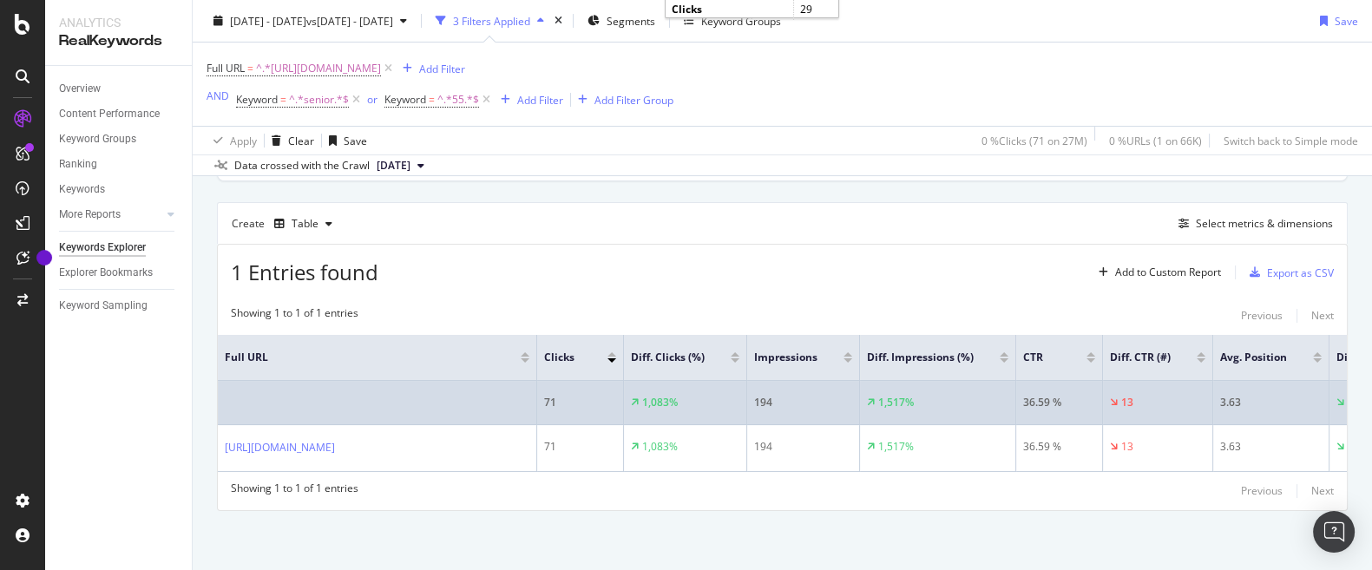
scroll to position [464, 0]
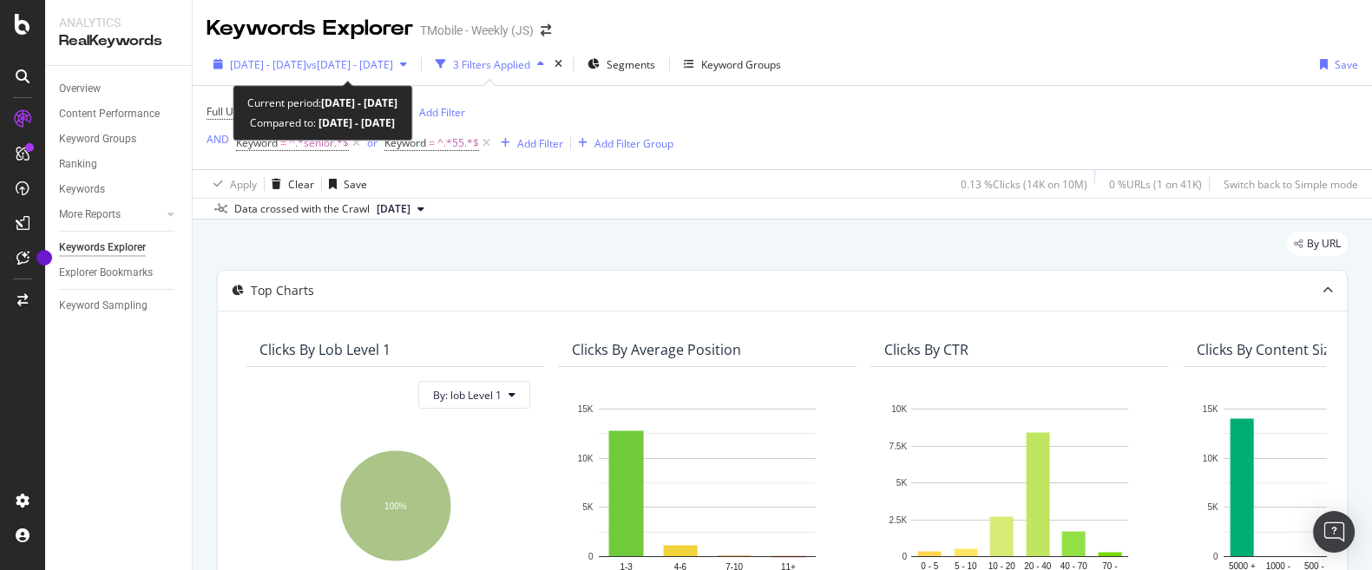
click at [306, 59] on span "[DATE] - [DATE]" at bounding box center [268, 64] width 76 height 15
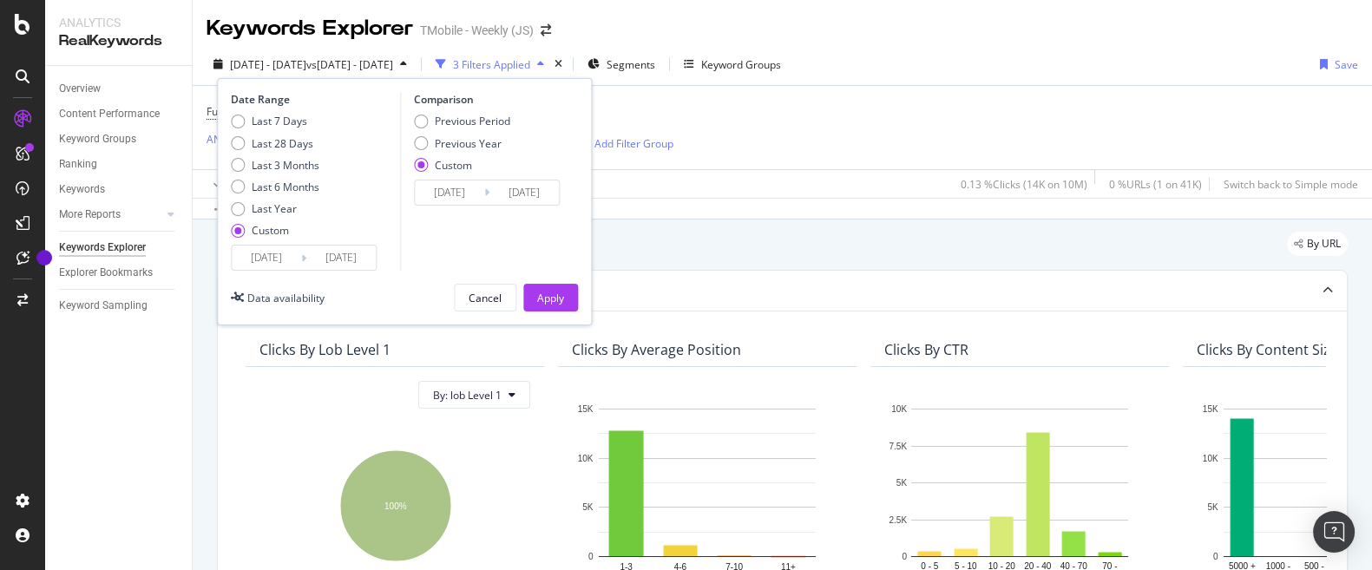
click at [281, 260] on input "2025/08/01" at bounding box center [266, 258] width 69 height 24
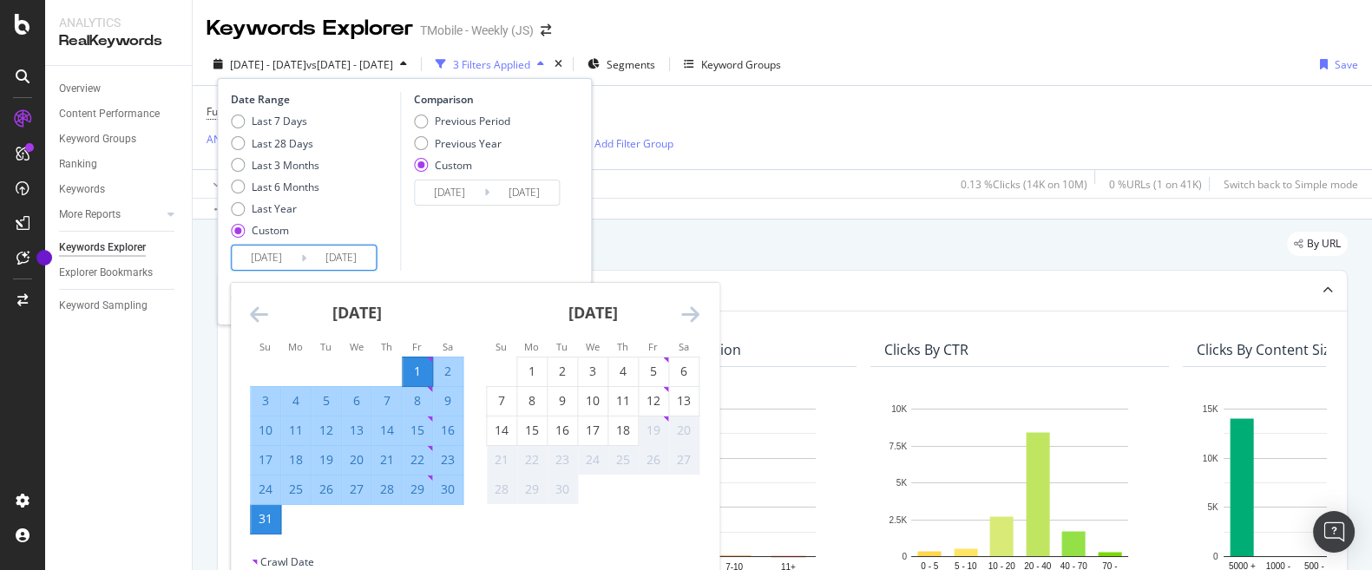
click at [275, 258] on input "2025/08/01" at bounding box center [266, 258] width 69 height 24
type input "2025/04/01"
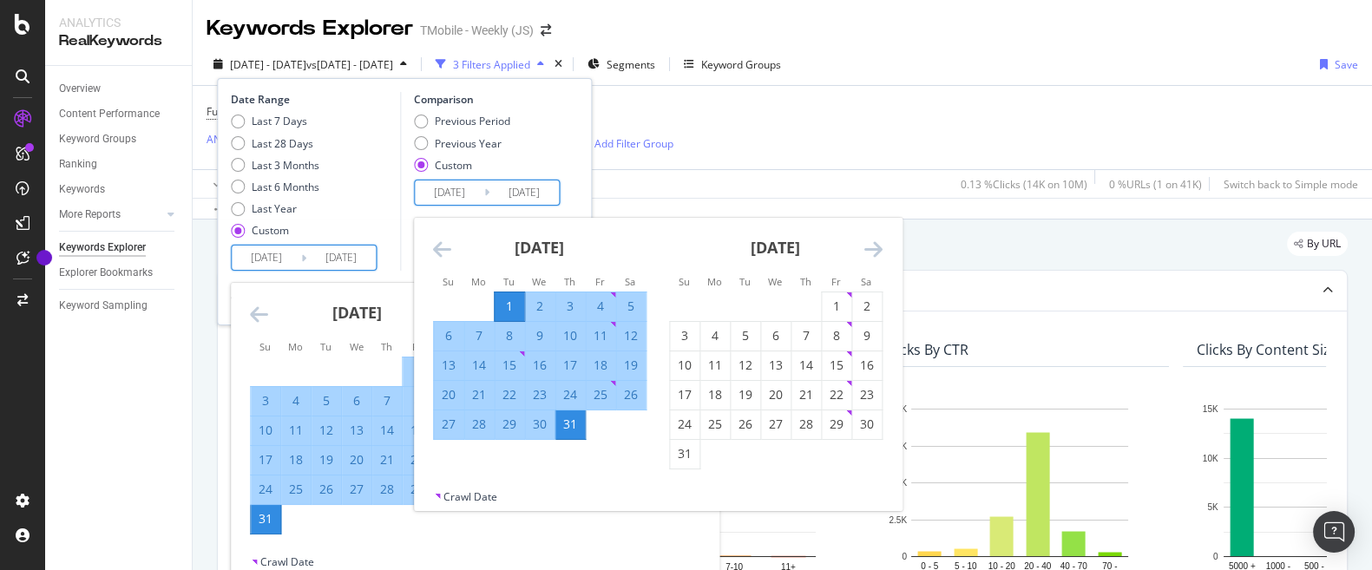
click at [340, 260] on input "2025/08/31" at bounding box center [340, 258] width 69 height 24
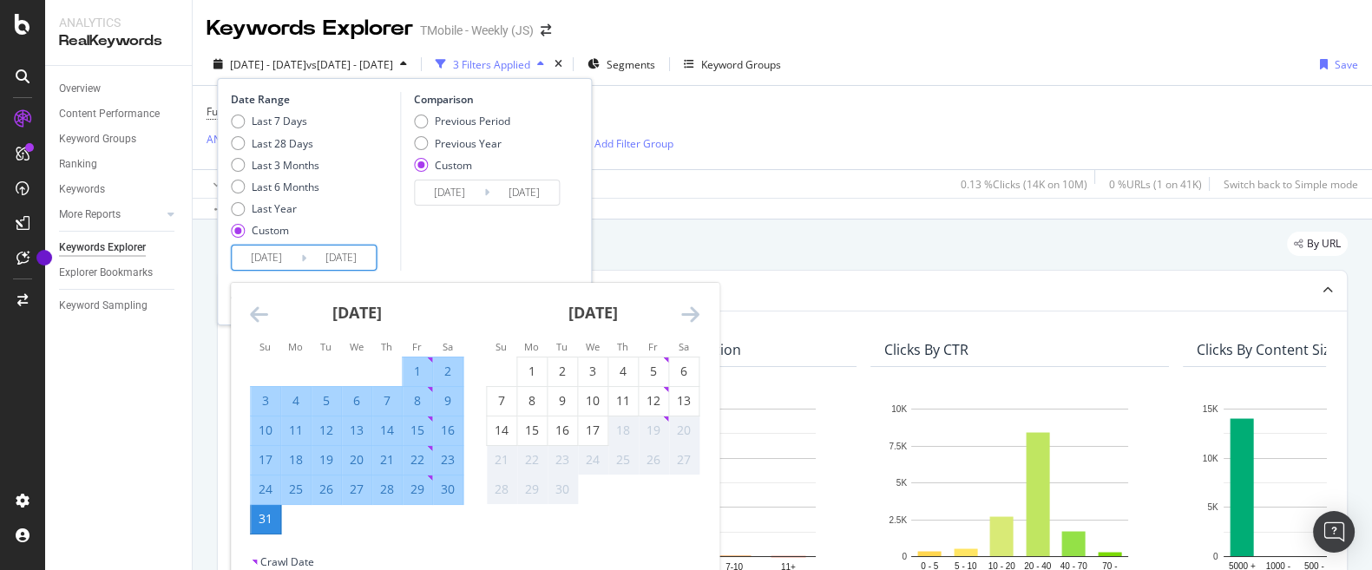
drag, startPoint x: 347, startPoint y: 254, endPoint x: 453, endPoint y: 279, distance: 108.6
click at [376, 266] on input "2025/08/31" at bounding box center [340, 258] width 69 height 24
type input "2025/06/30"
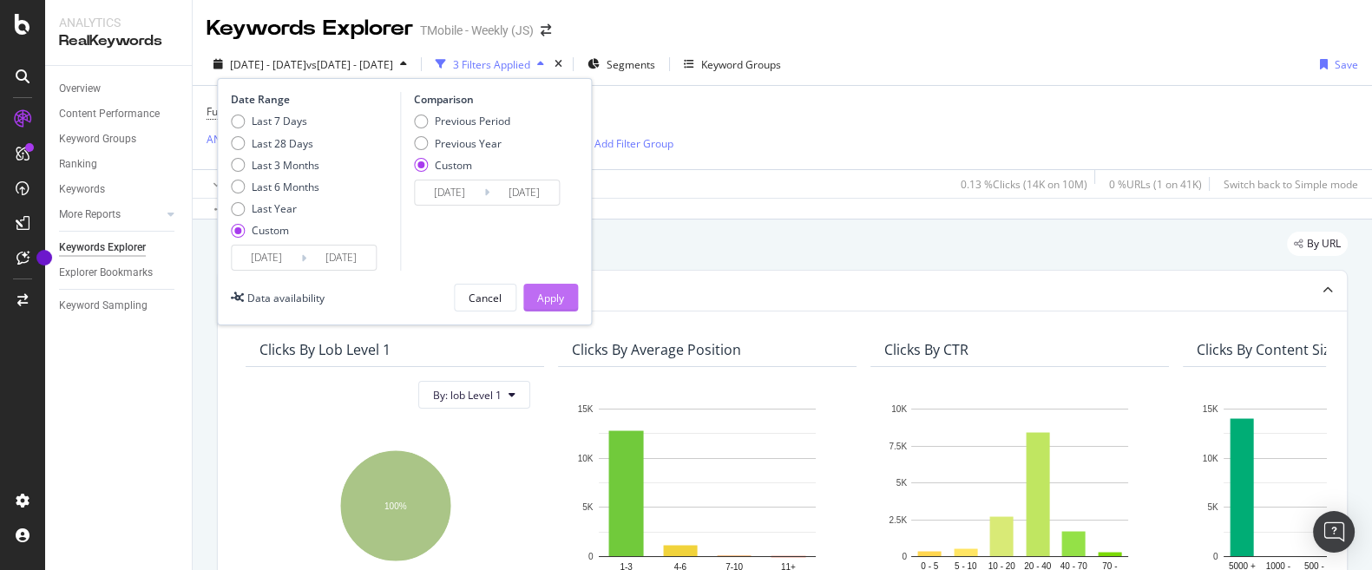
click at [555, 297] on div "Apply" at bounding box center [550, 298] width 27 height 15
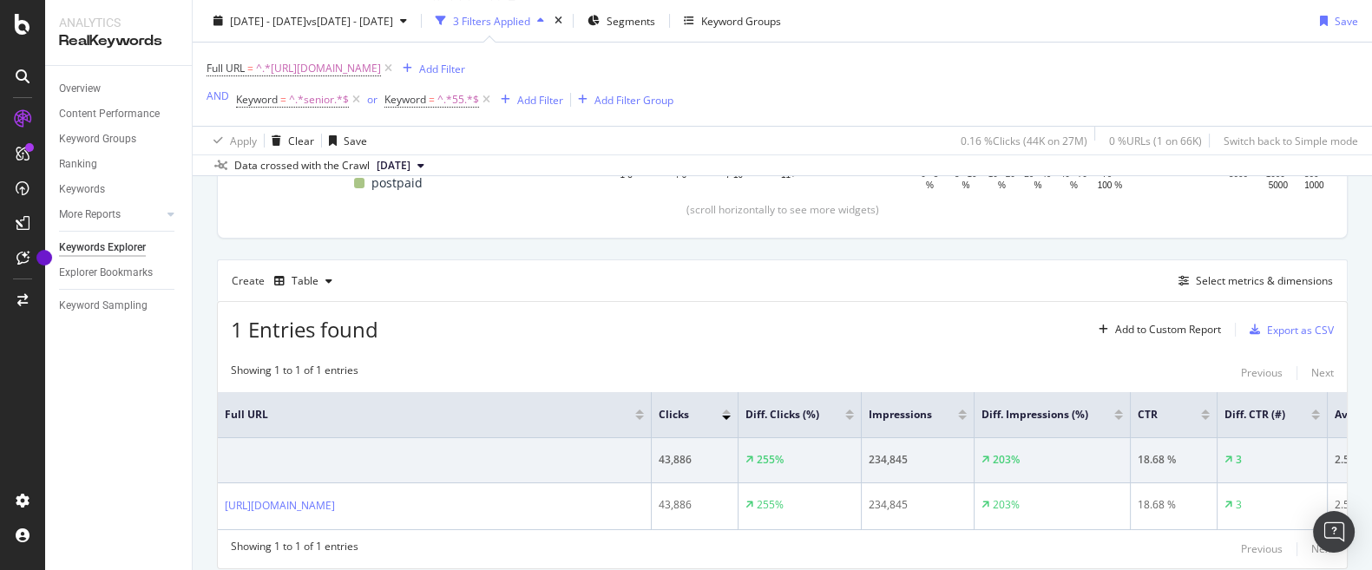
scroll to position [412, 0]
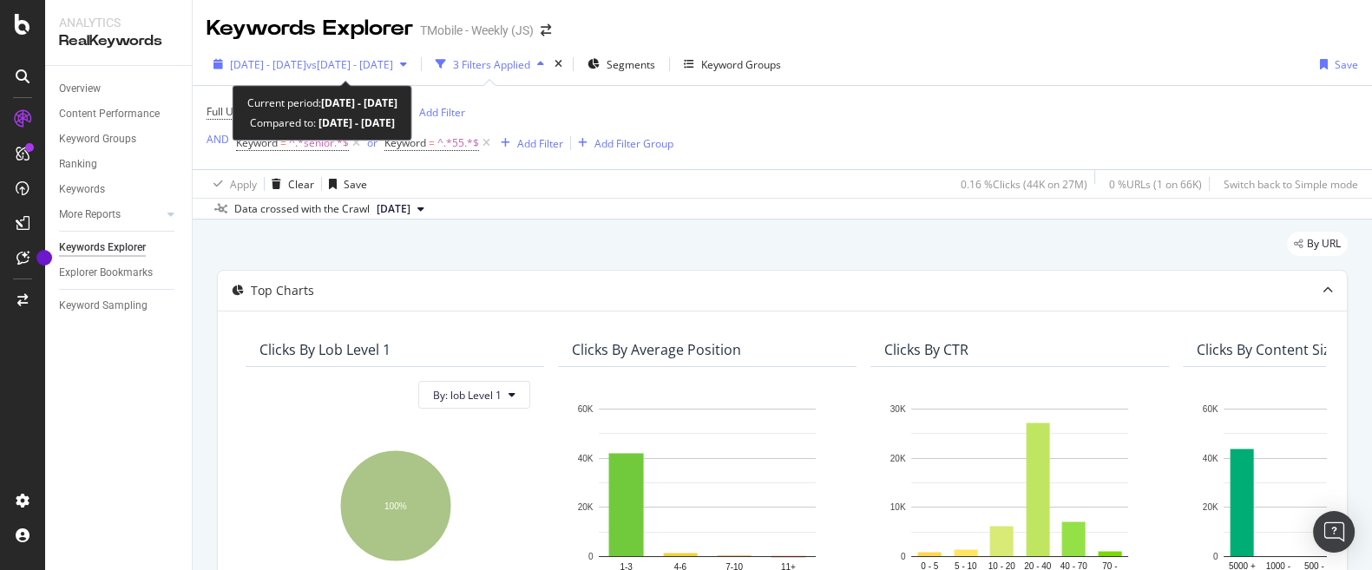
click at [306, 66] on span "[DATE] - [DATE]" at bounding box center [268, 64] width 76 height 15
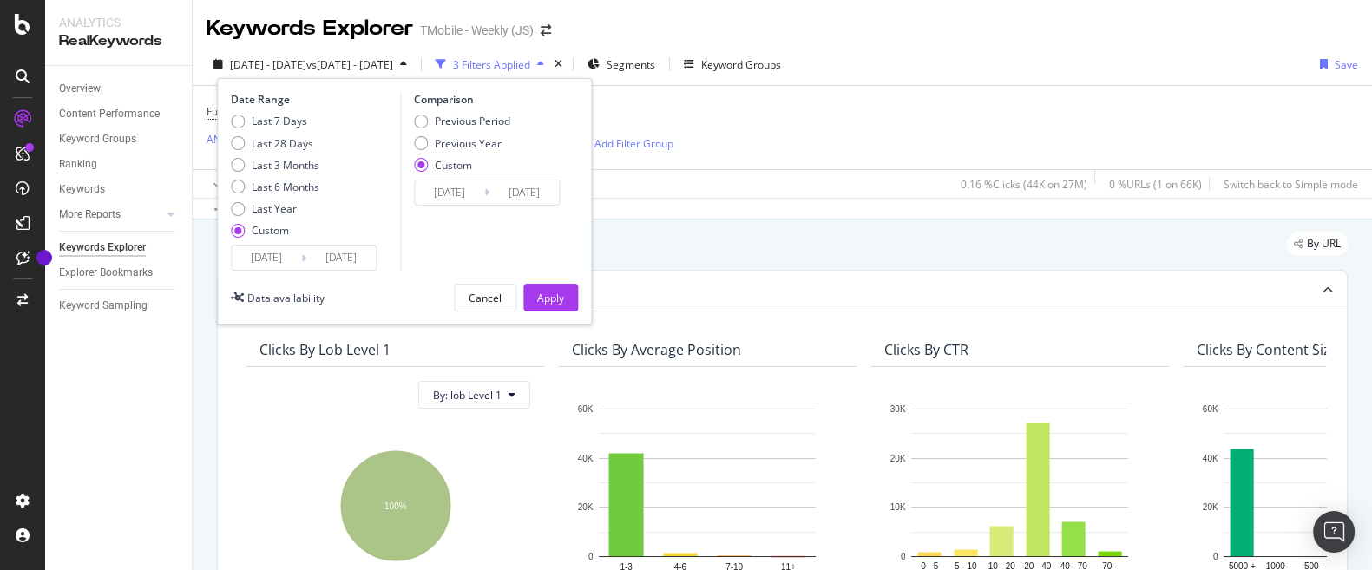
click at [275, 254] on input "[DATE]" at bounding box center [266, 258] width 69 height 24
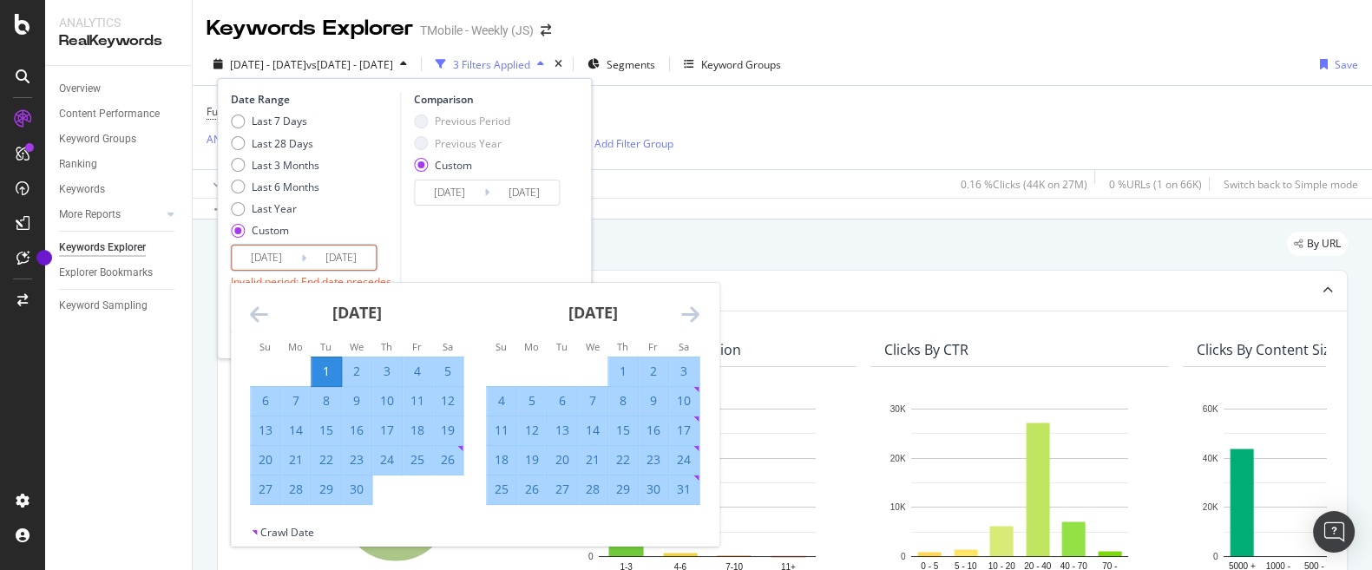
type input "[DATE]"
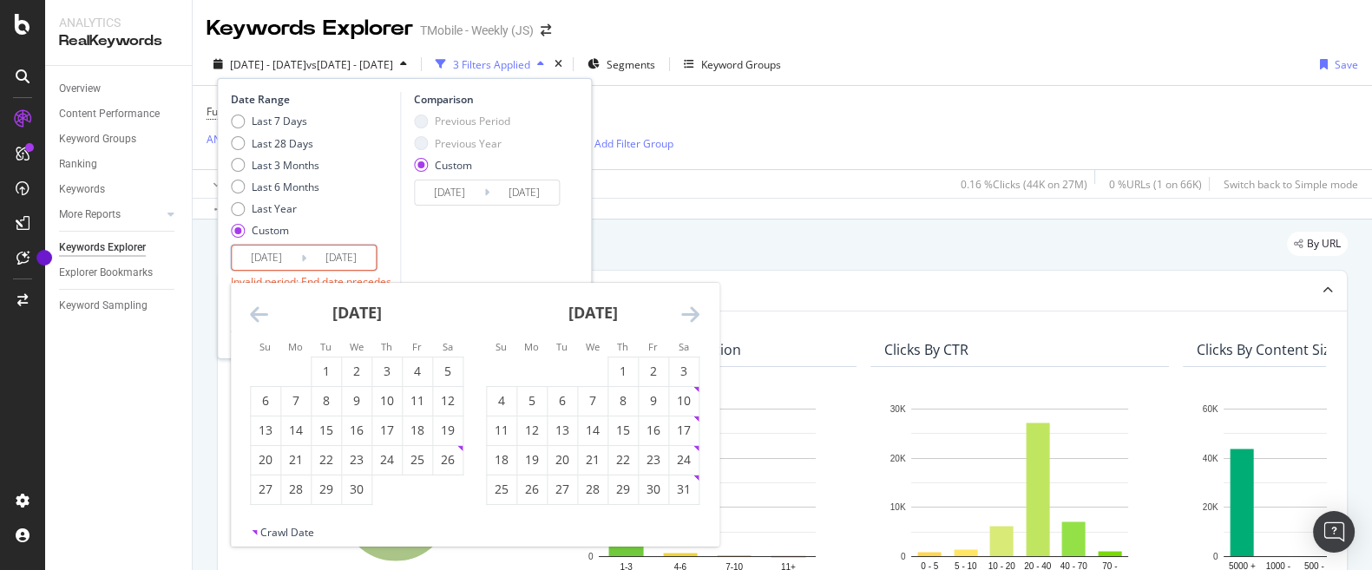
type input "[DATE]"
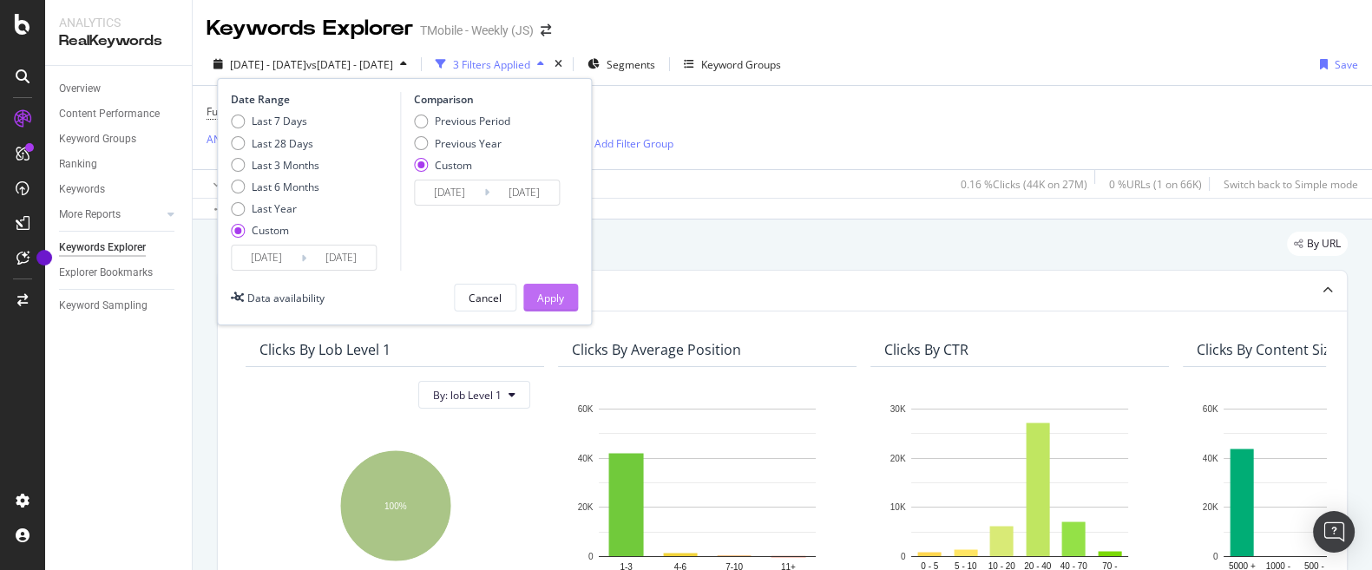
click at [548, 290] on div "Apply" at bounding box center [550, 298] width 27 height 26
